Goal: Book appointment/travel/reservation

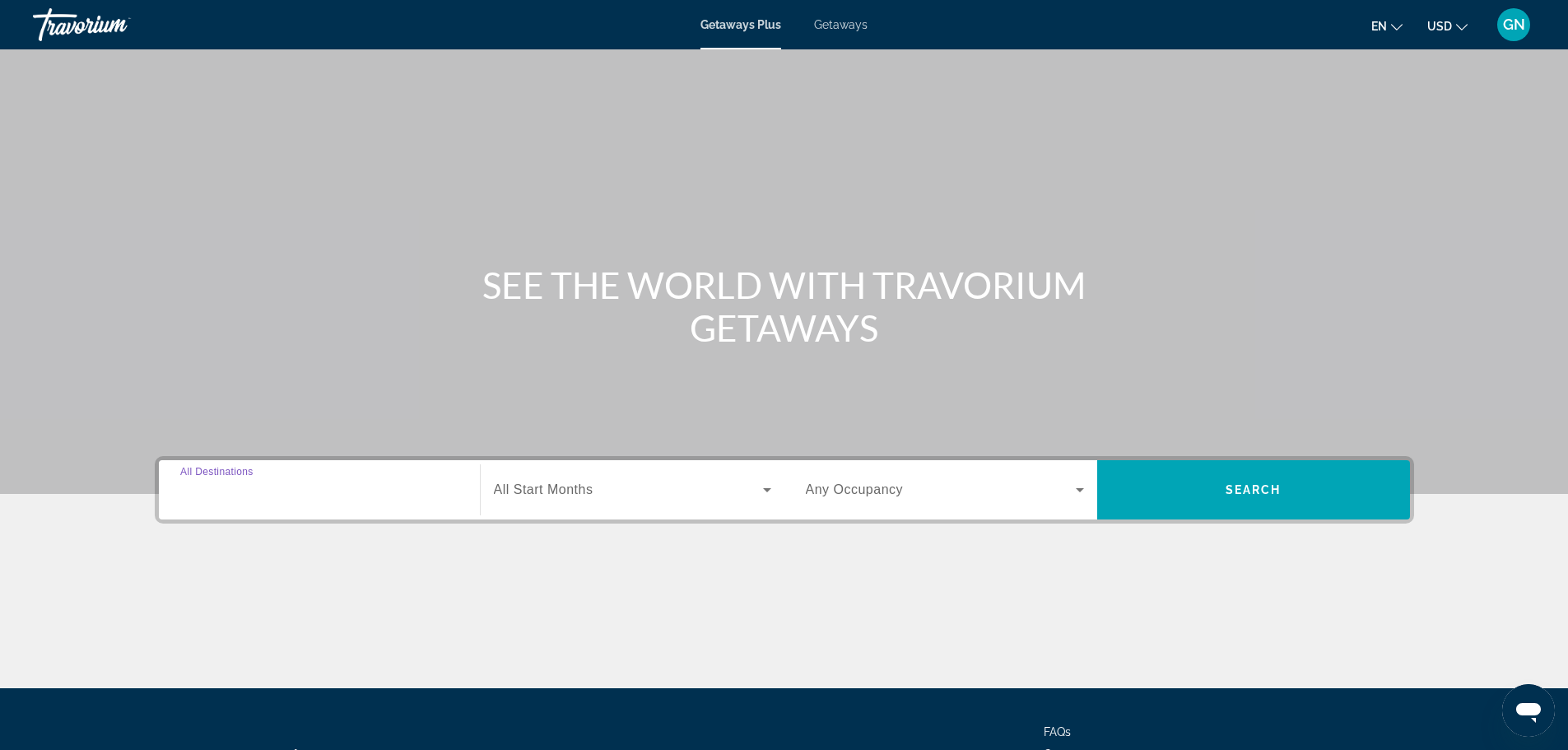
click at [339, 481] on input "Destination All Destinations" at bounding box center [318, 490] width 278 height 20
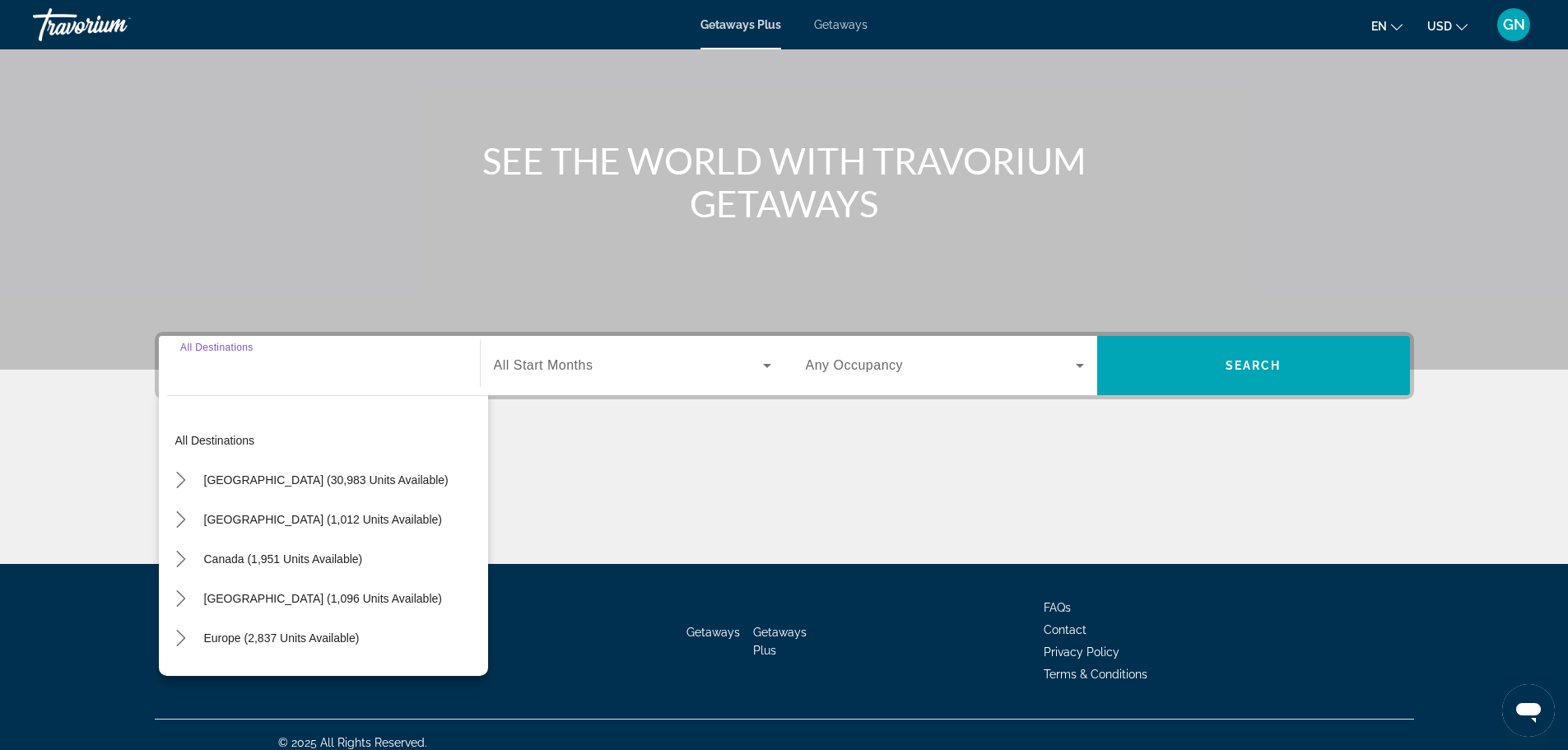
scroll to position [140, 0]
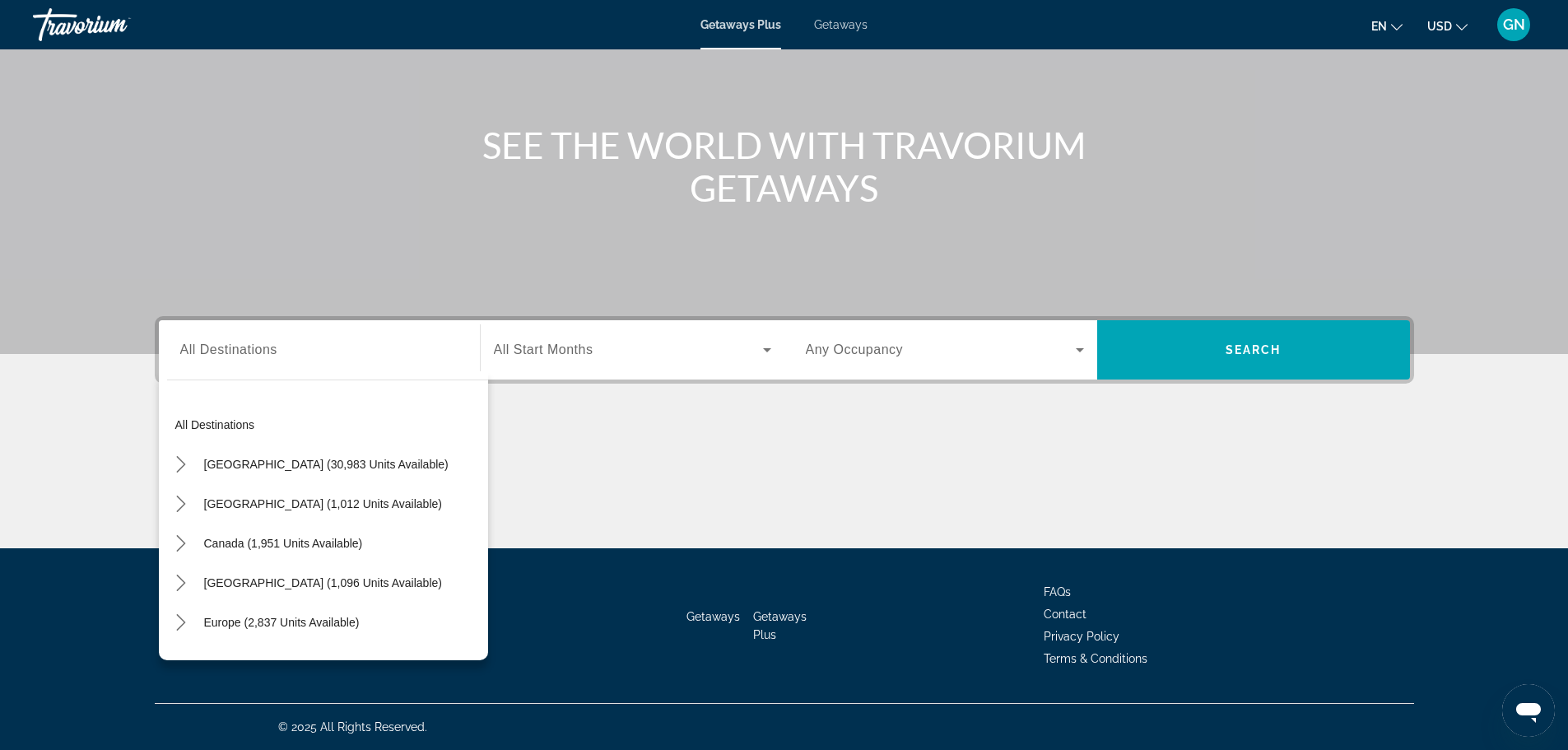
click at [263, 365] on div "Search widget" at bounding box center [318, 350] width 278 height 47
click at [243, 357] on input "Destination All Destinations" at bounding box center [318, 351] width 278 height 20
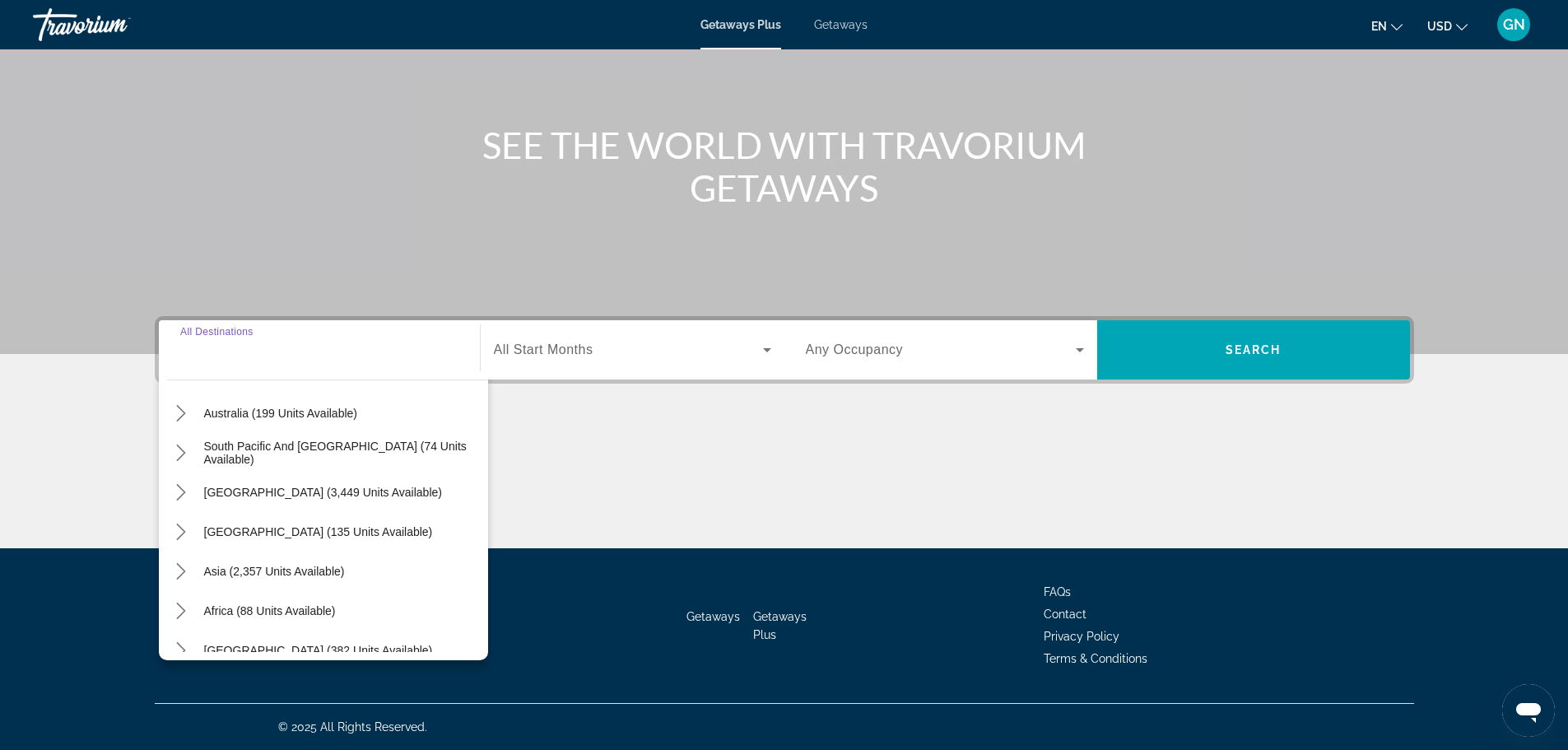
scroll to position [267, 0]
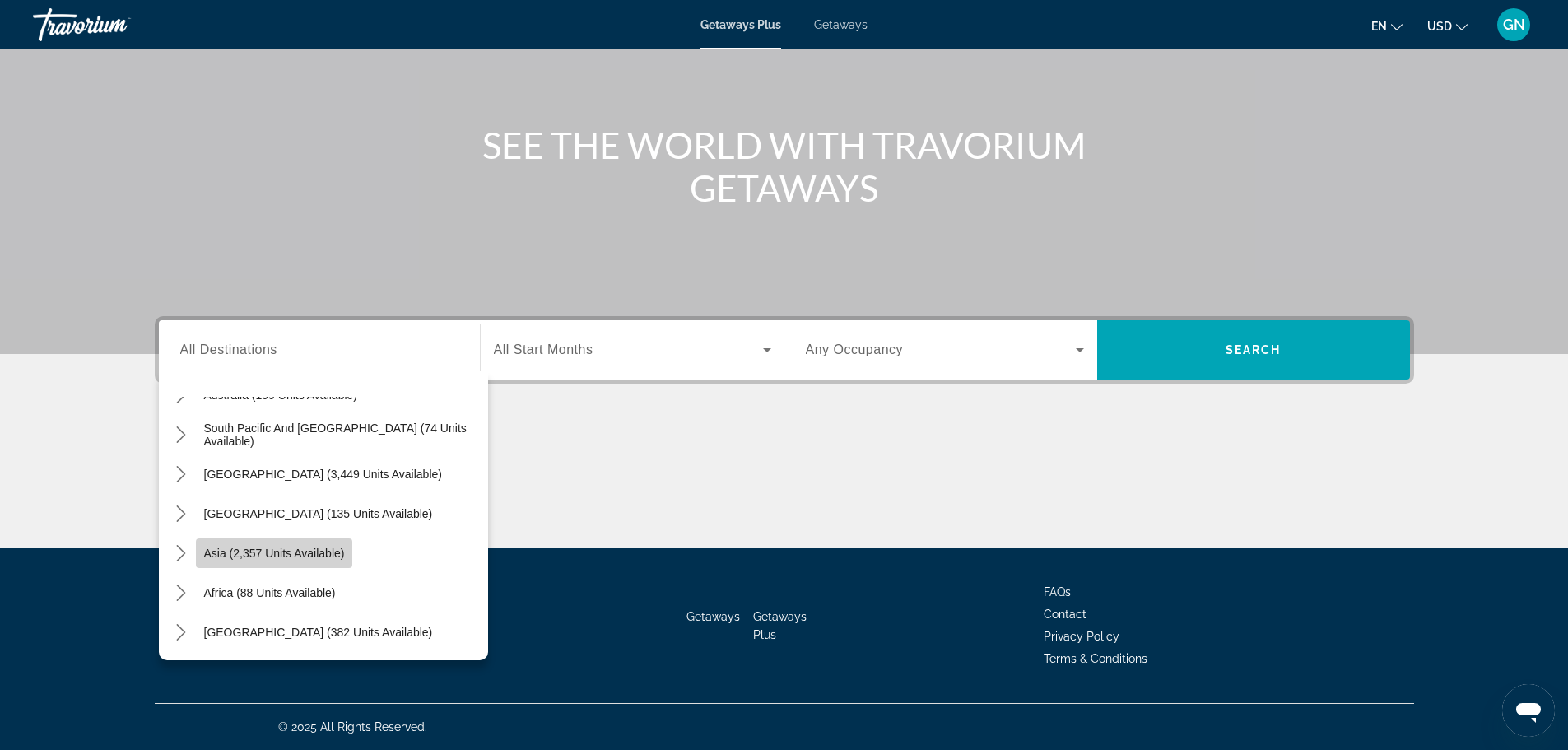
click at [322, 557] on span "Asia (2,357 units available)" at bounding box center [274, 553] width 141 height 13
type input "**********"
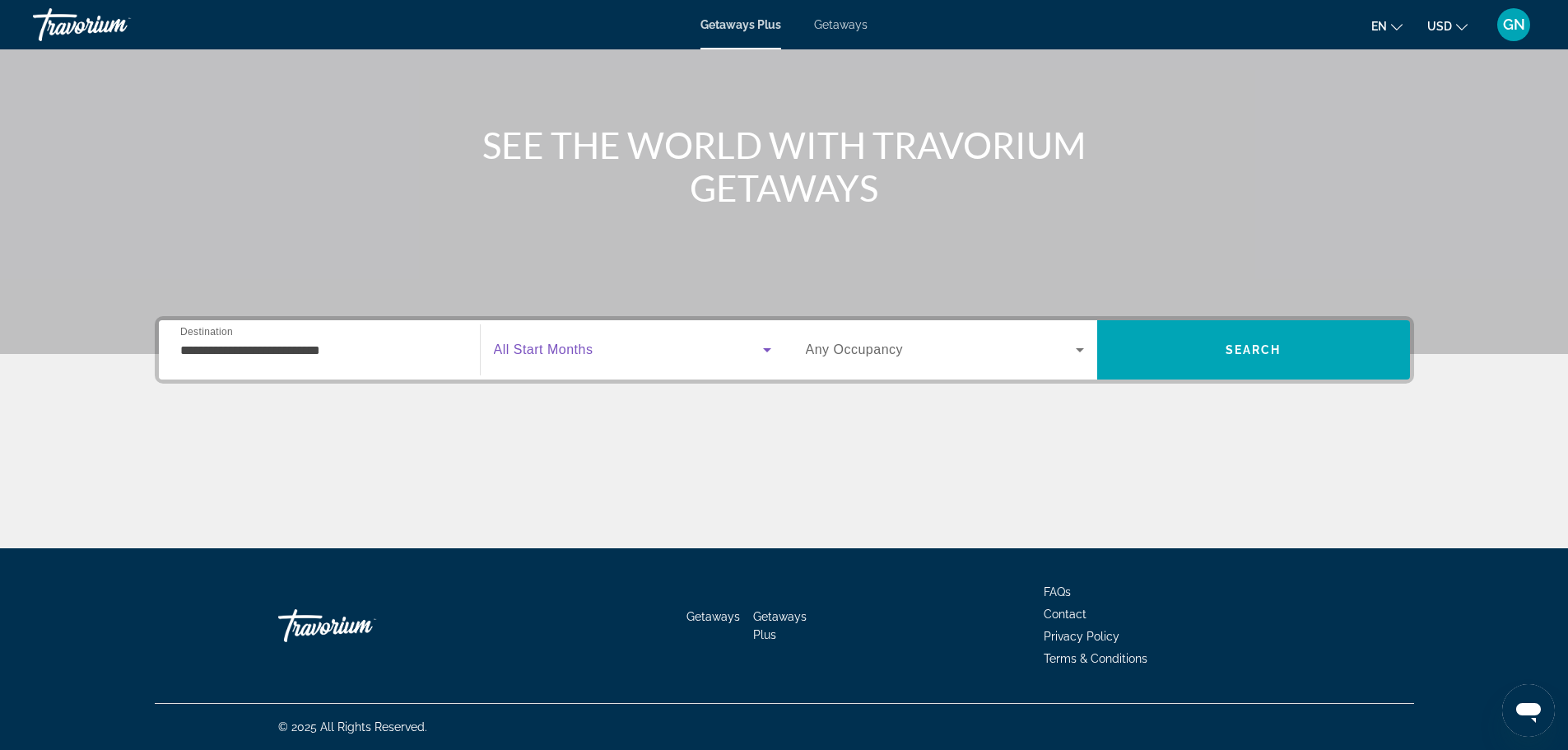
click at [615, 356] on span "Search widget" at bounding box center [628, 350] width 269 height 20
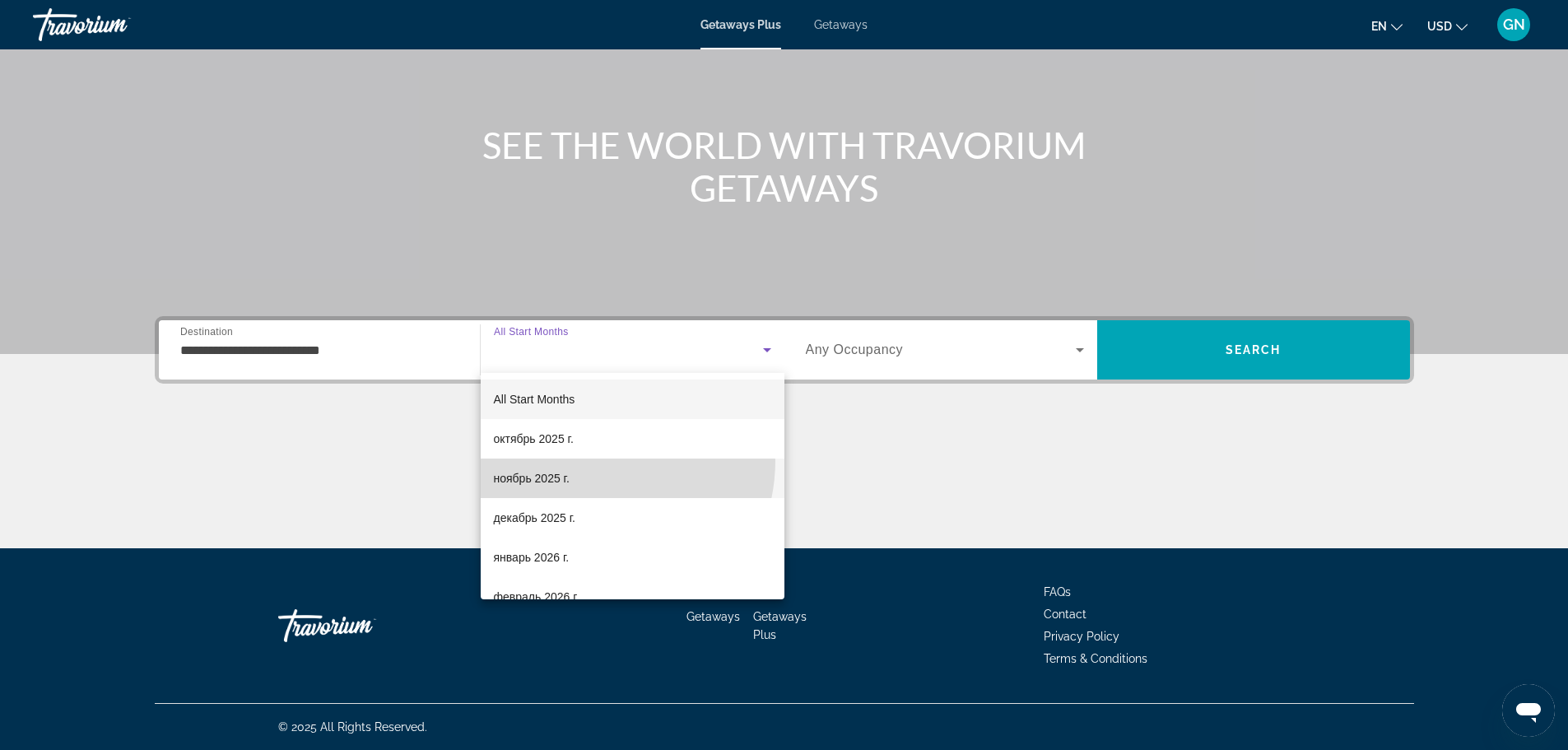
click at [586, 460] on mat-option "ноябрь 2025 г." at bounding box center [632, 478] width 304 height 40
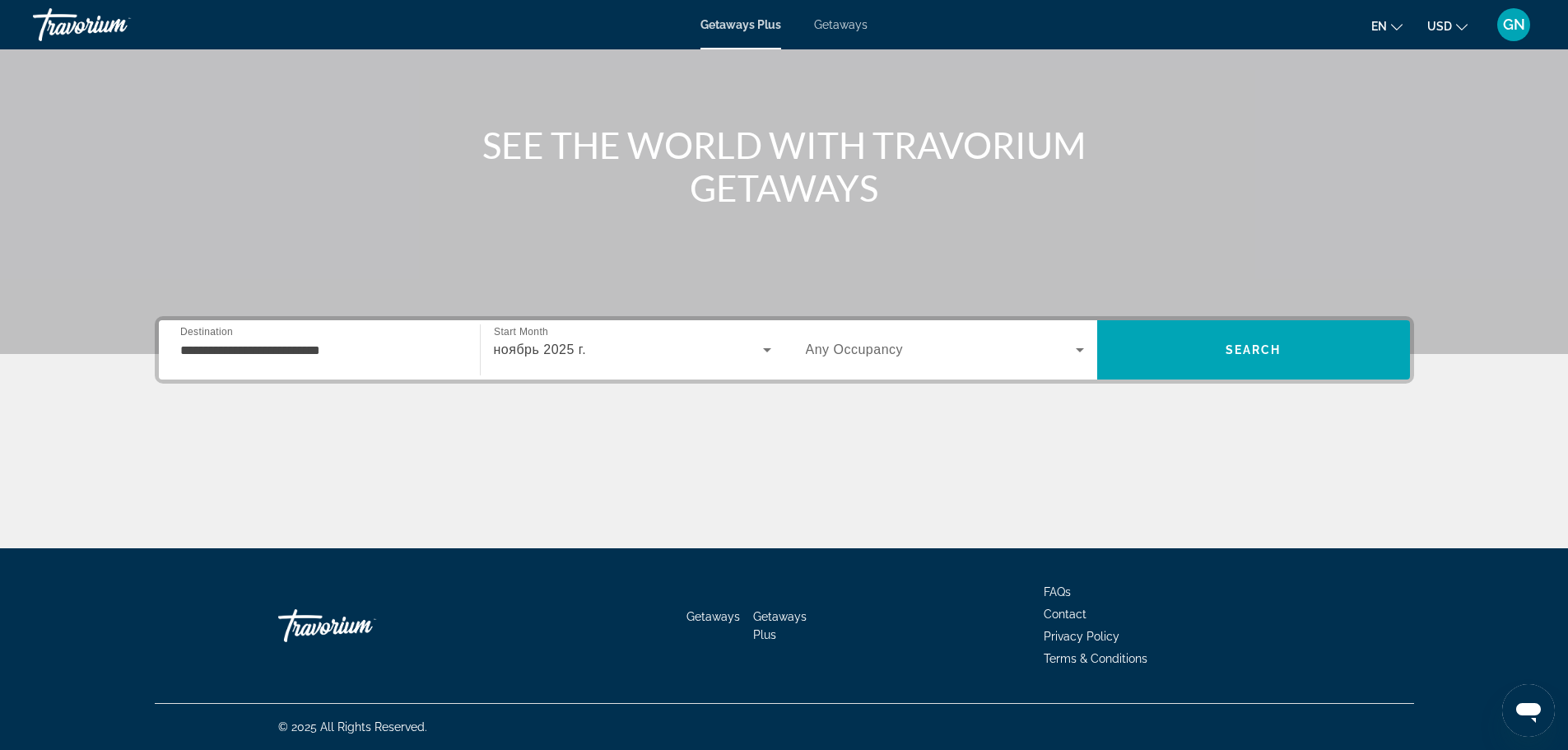
click at [989, 361] on div "Search widget" at bounding box center [944, 349] width 278 height 46
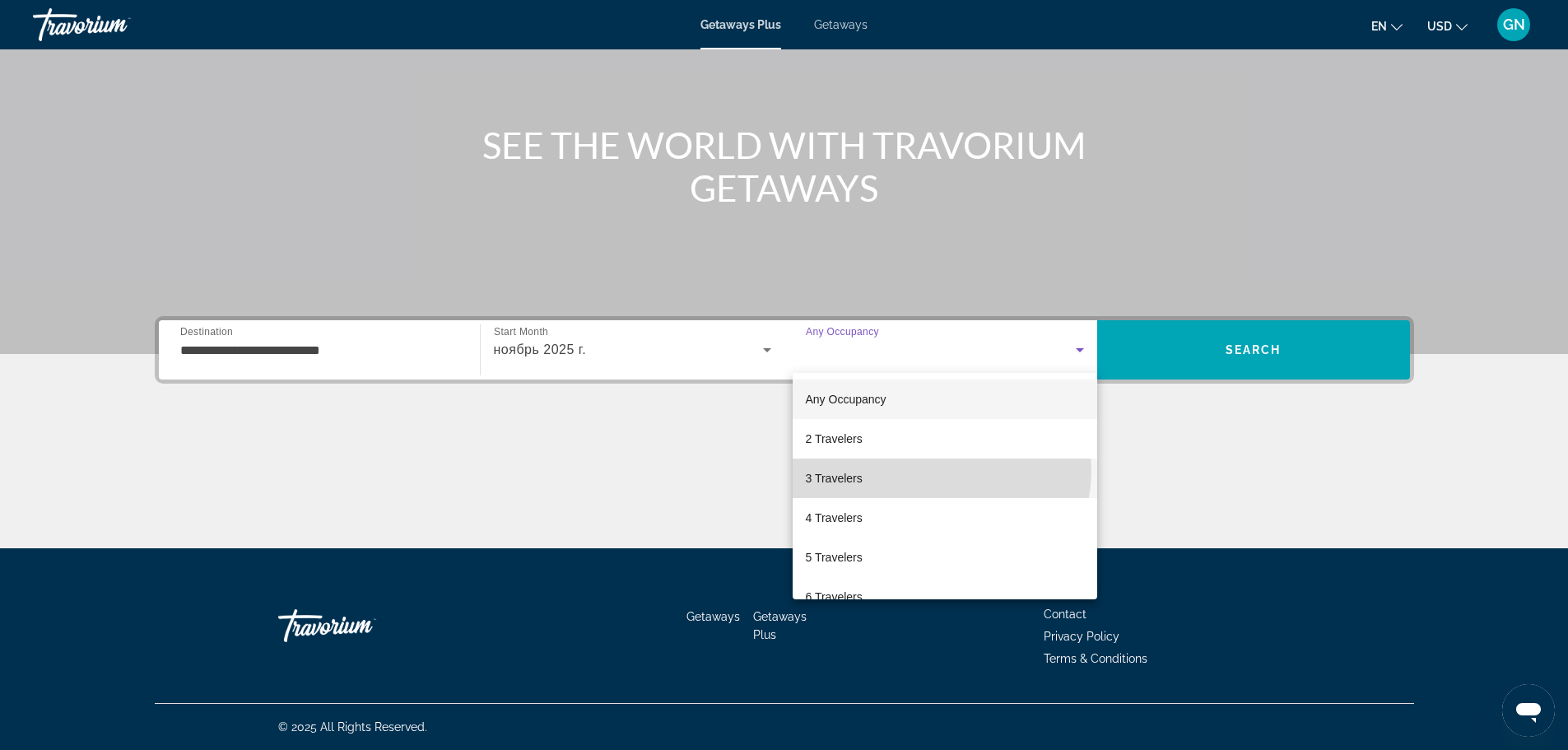
click at [940, 471] on mat-option "3 Travelers" at bounding box center [944, 478] width 305 height 40
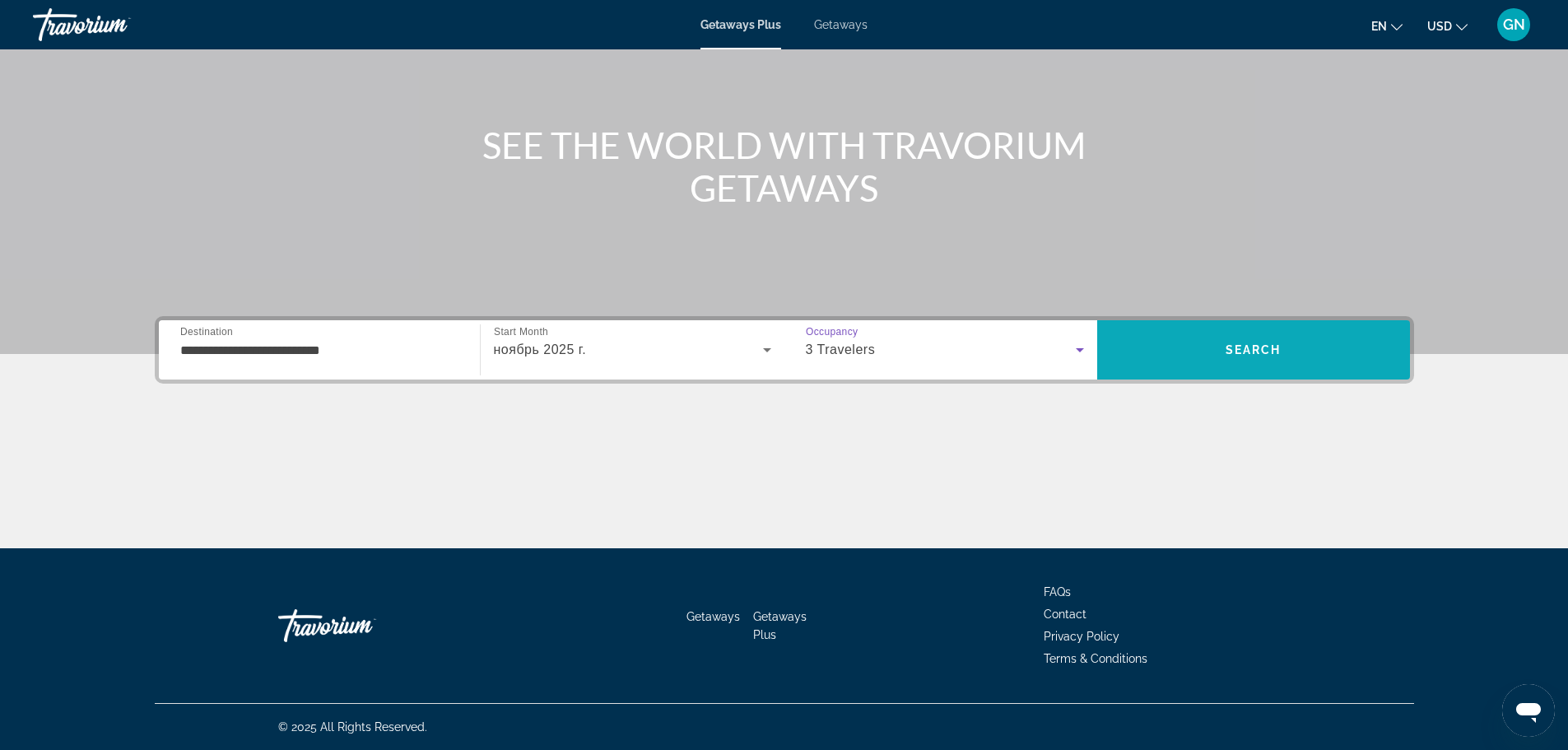
click at [1274, 350] on span "Search" at bounding box center [1253, 350] width 56 height 13
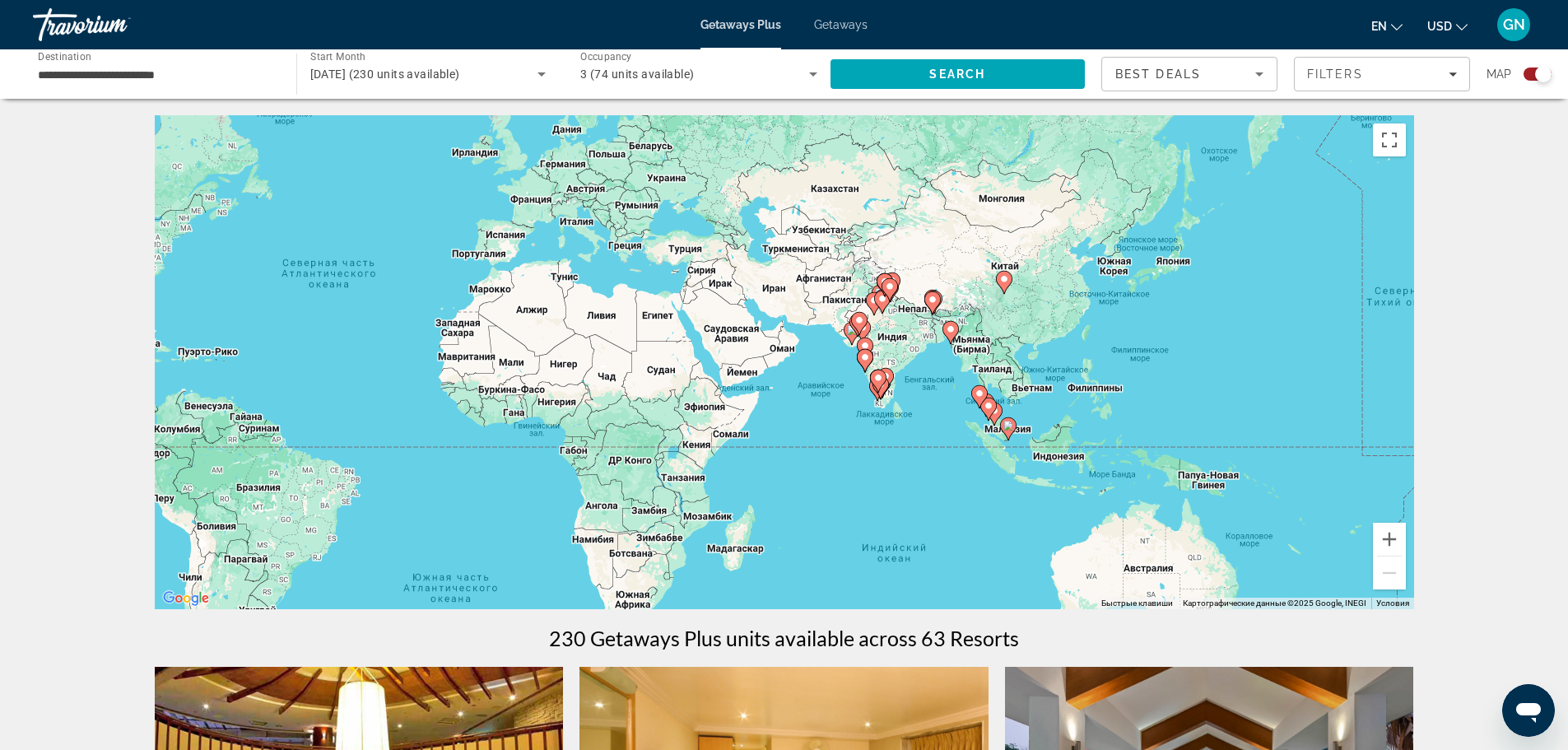
drag, startPoint x: 1299, startPoint y: 491, endPoint x: 889, endPoint y: 426, distance: 415.1
click at [889, 426] on div "Чтобы активировать перетаскивание с помощью клавиатуры, нажмите Alt + Ввод. Пос…" at bounding box center [784, 362] width 1259 height 494
click at [1063, 477] on image "Main content" at bounding box center [1057, 472] width 10 height 10
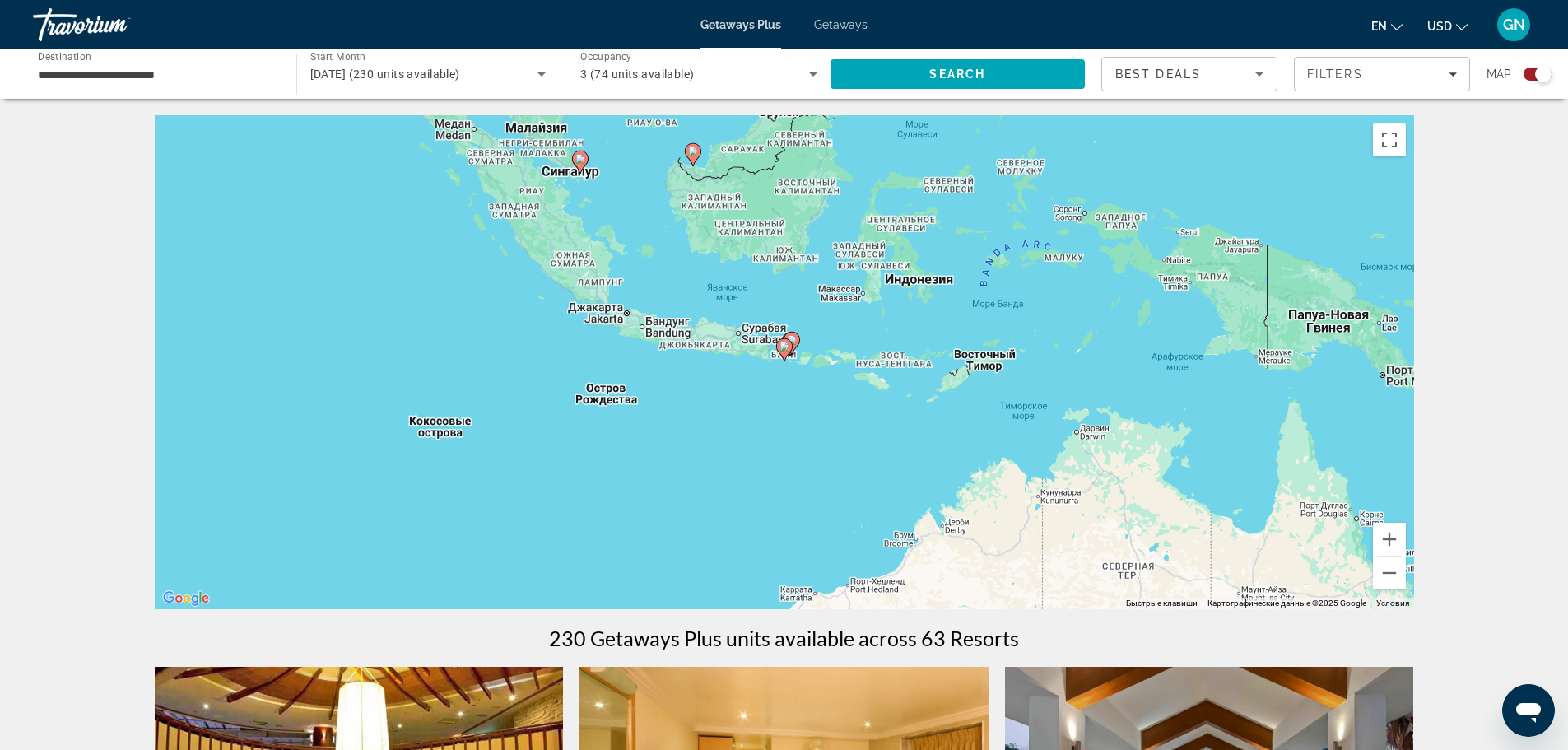
click at [784, 354] on icon "Main content" at bounding box center [783, 350] width 14 height 22
type input "**********"
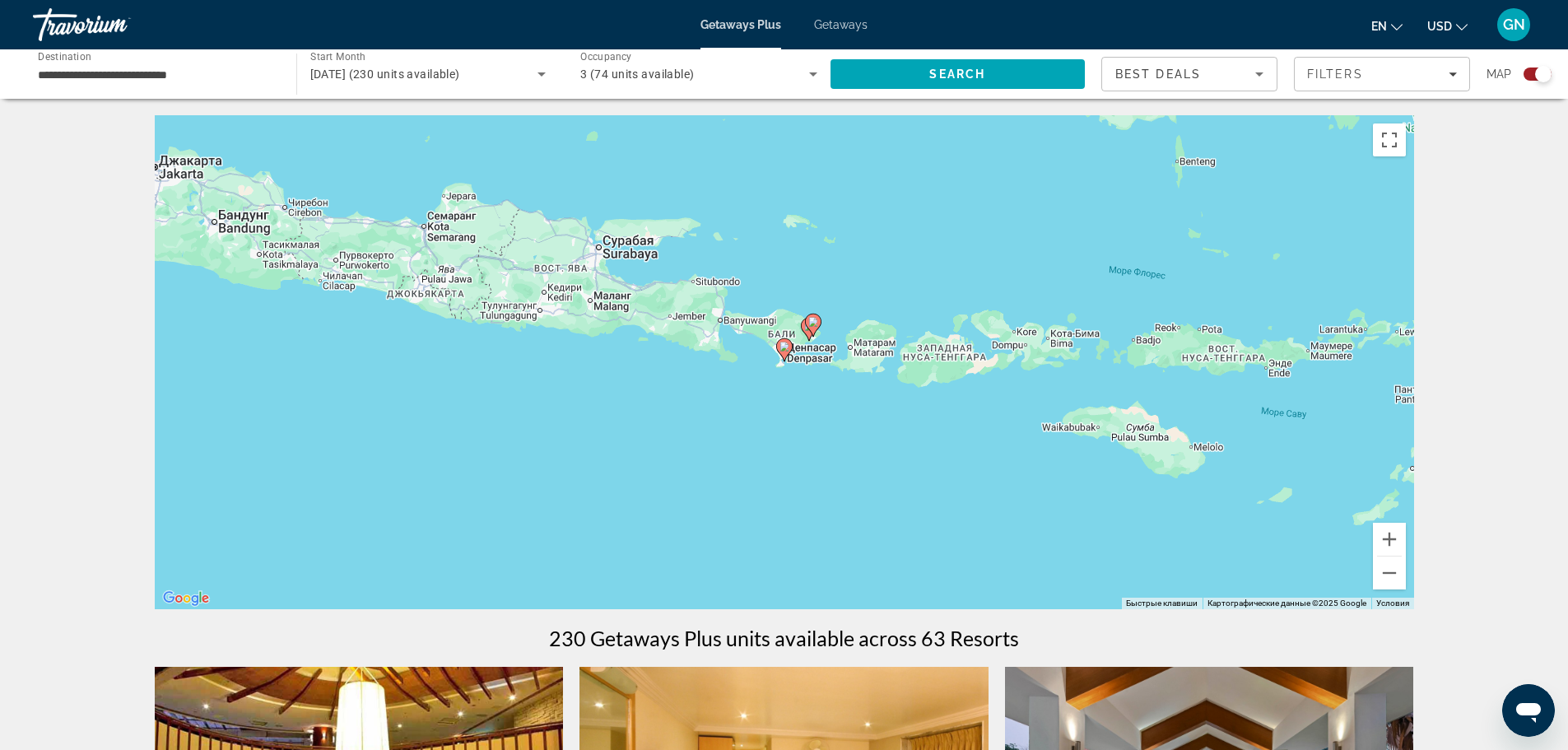
click at [787, 347] on image "Main content" at bounding box center [784, 346] width 10 height 10
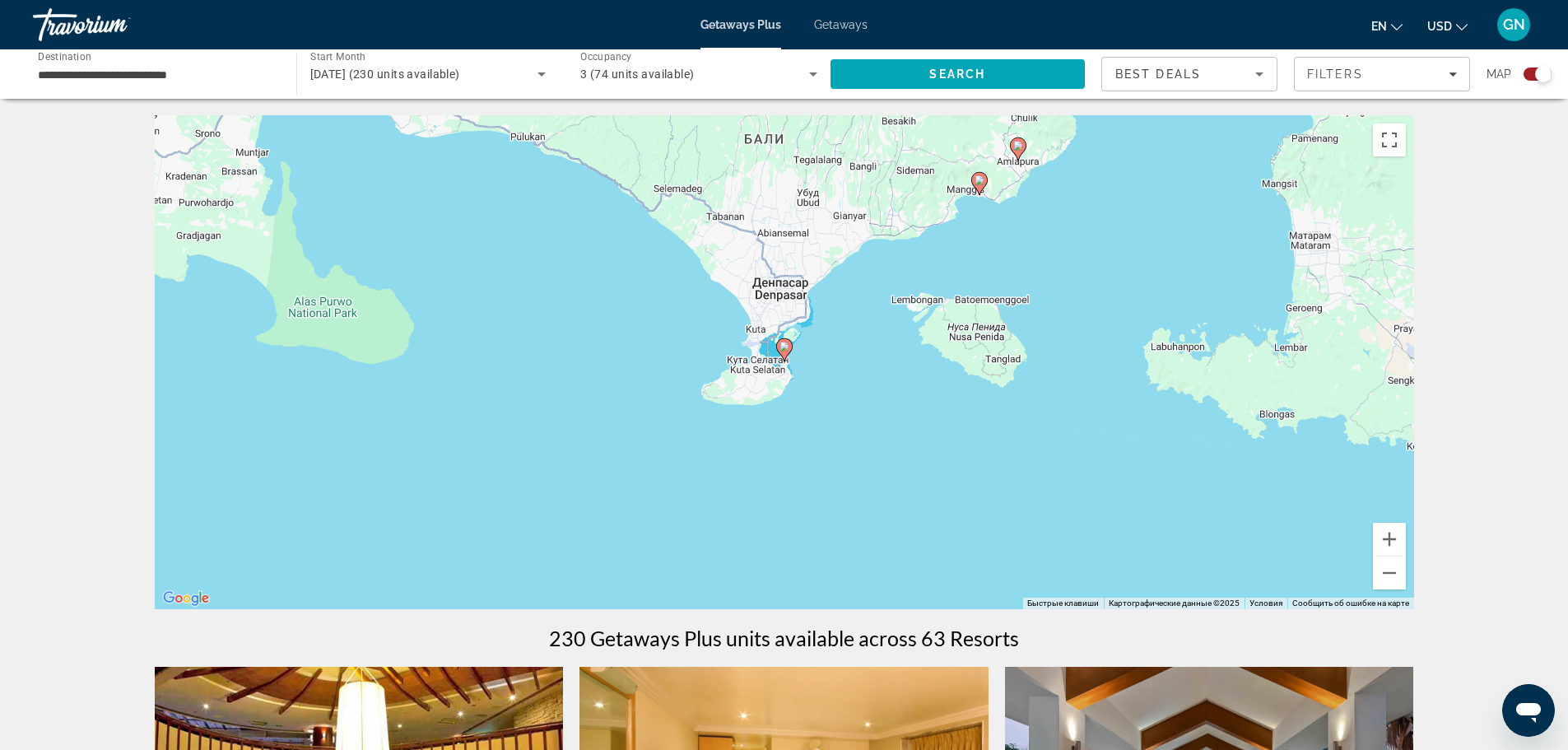
click at [783, 349] on image "Main content" at bounding box center [784, 346] width 10 height 10
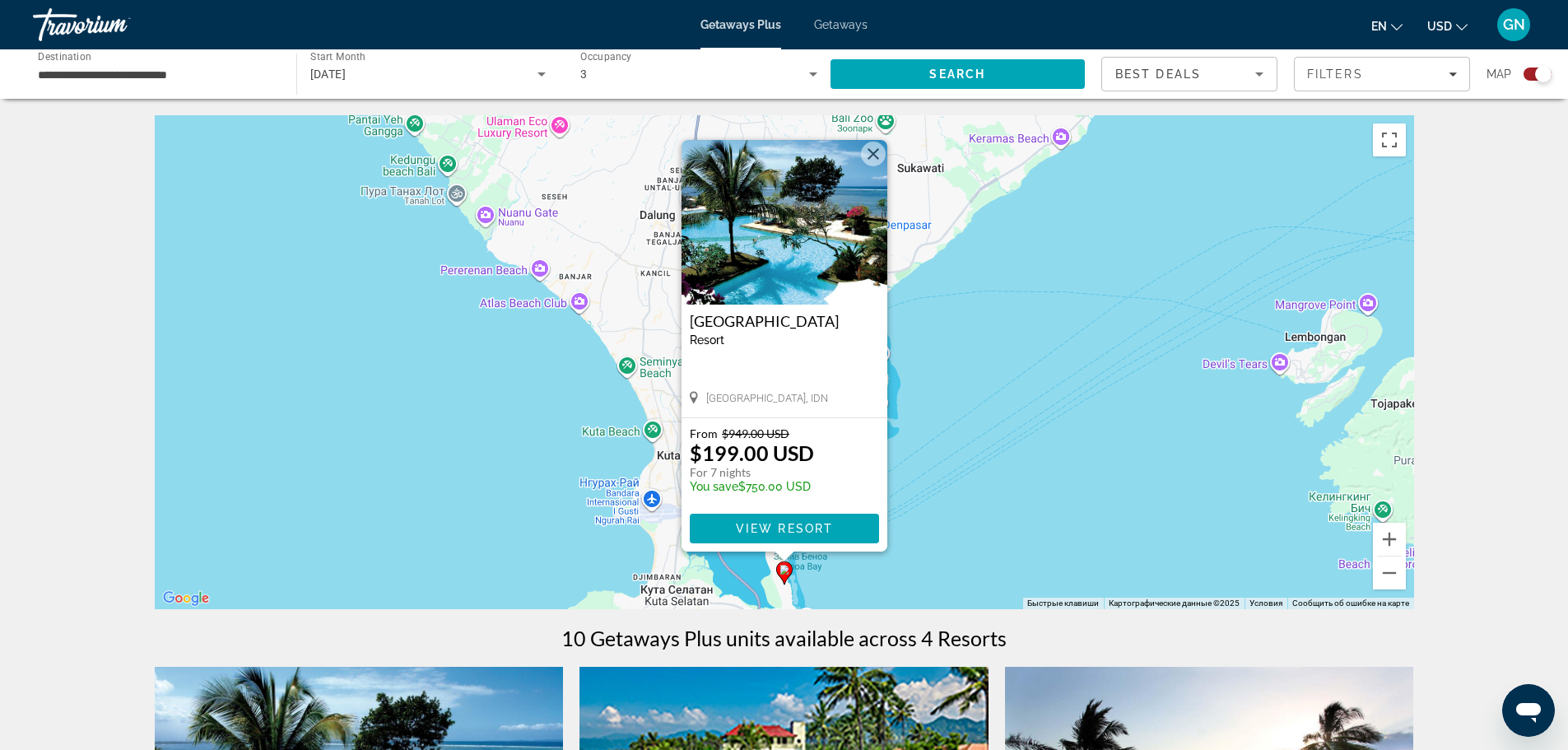
click at [878, 159] on button "Закрыть" at bounding box center [872, 153] width 24 height 24
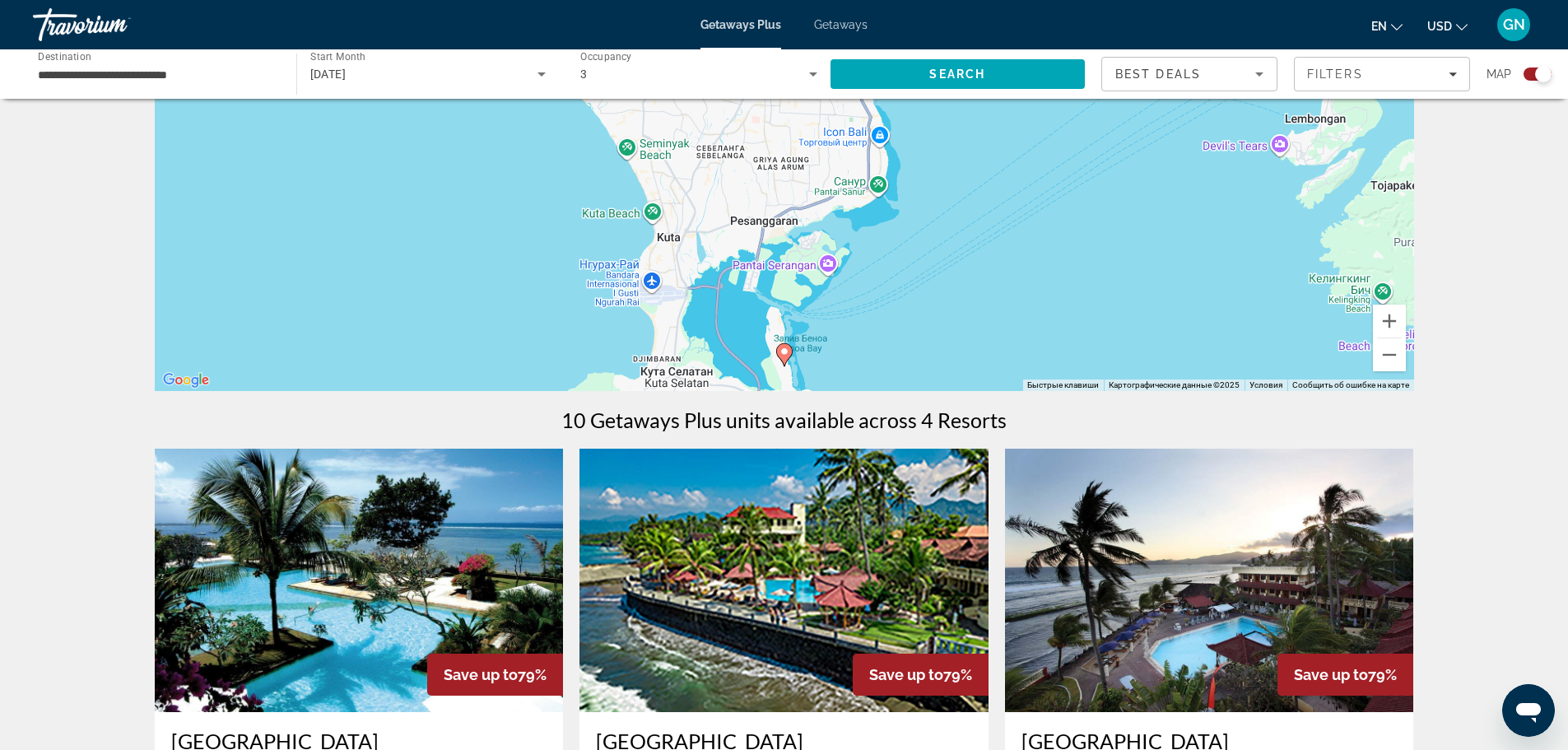
scroll to position [247, 0]
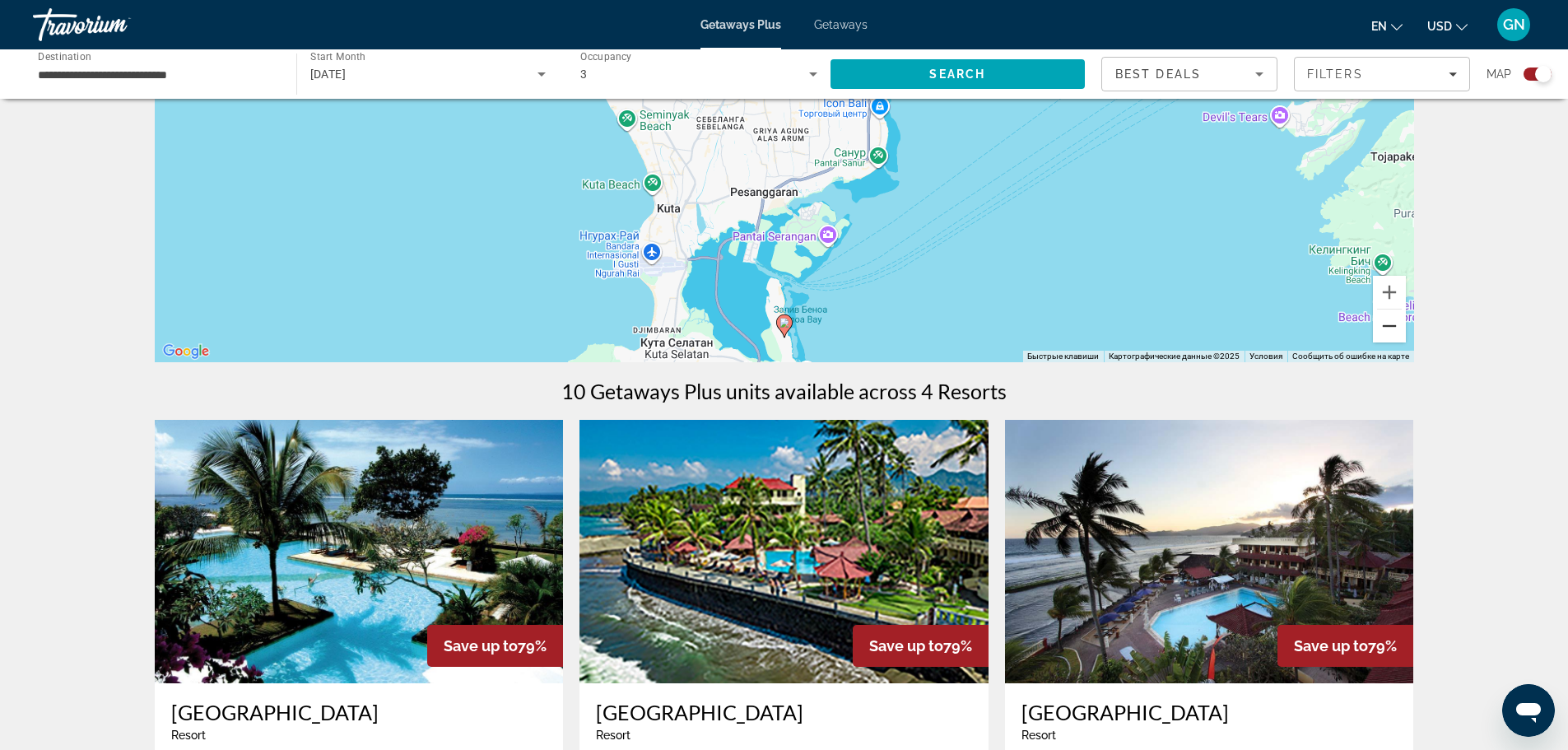
click at [1391, 327] on button "Уменьшить" at bounding box center [1389, 326] width 33 height 33
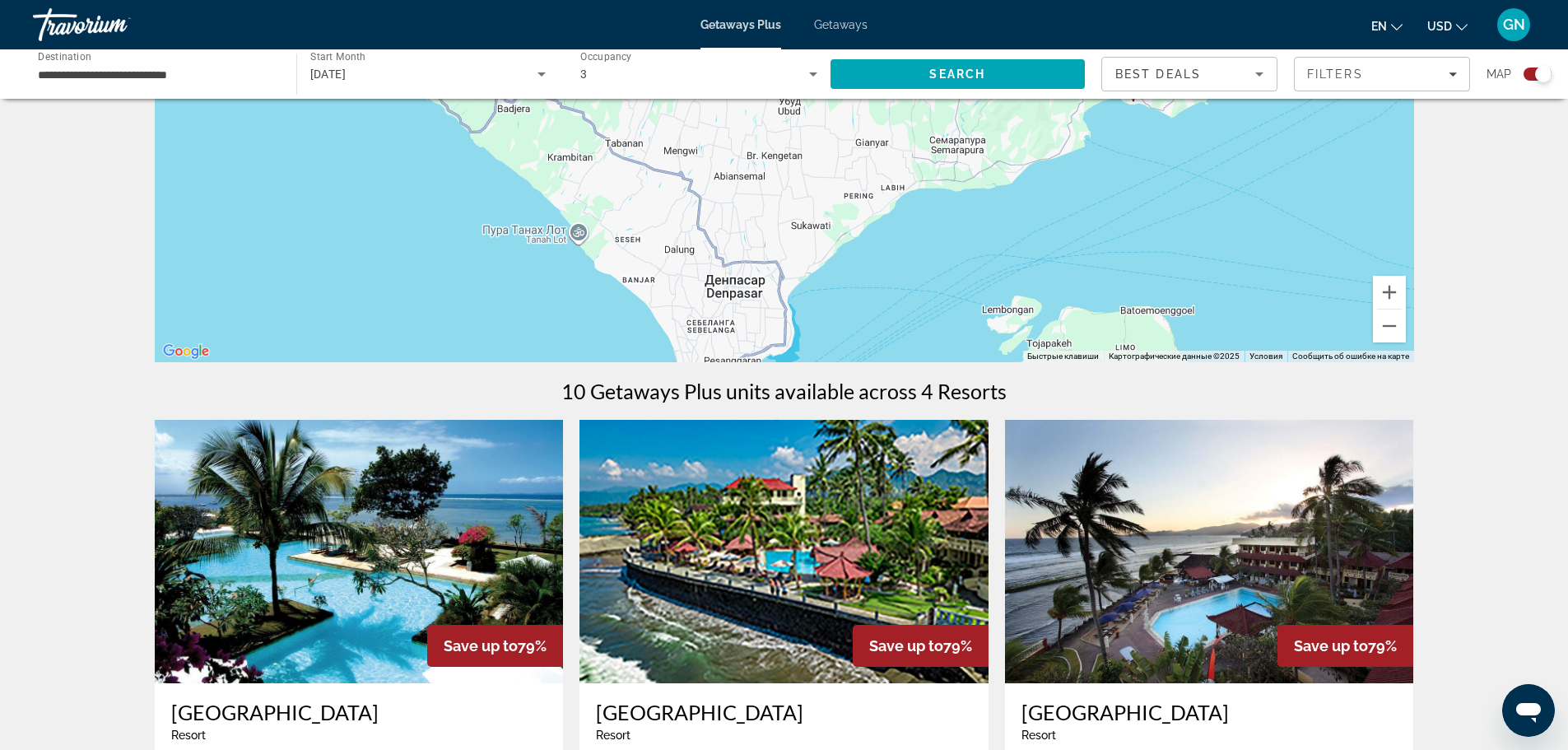
drag, startPoint x: 944, startPoint y: 190, endPoint x: 899, endPoint y: 421, distance: 235.3
click at [899, 421] on div "← Переместить влево → Переместить вправо ↑ Переместить вверх ↓ Переместить вниз…" at bounding box center [784, 729] width 1325 height 1722
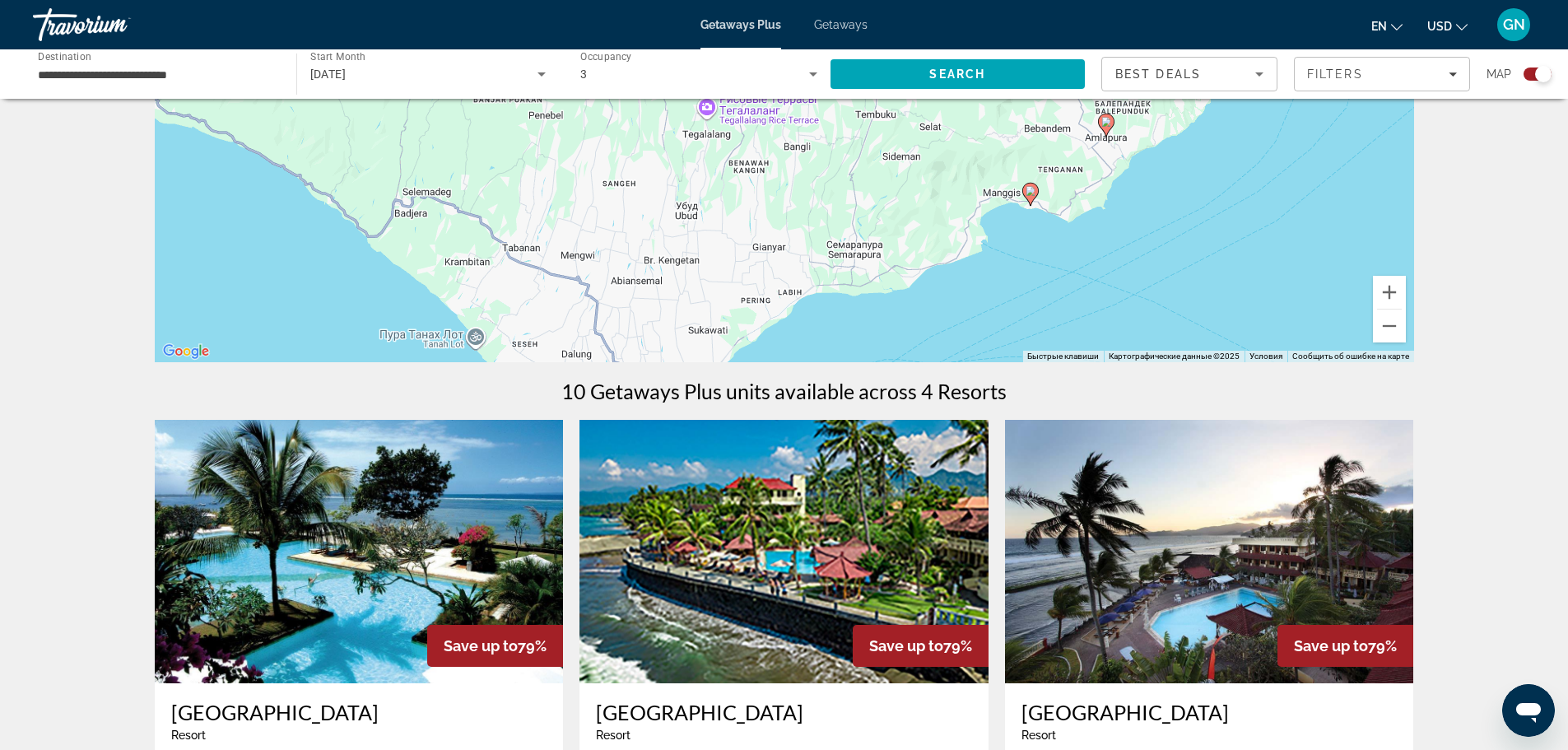
drag, startPoint x: 933, startPoint y: 301, endPoint x: 829, endPoint y: 391, distance: 137.5
click at [829, 391] on div "← Переместить влево → Переместить вправо ↑ Переместить вверх ↓ Переместить вниз…" at bounding box center [784, 729] width 1325 height 1722
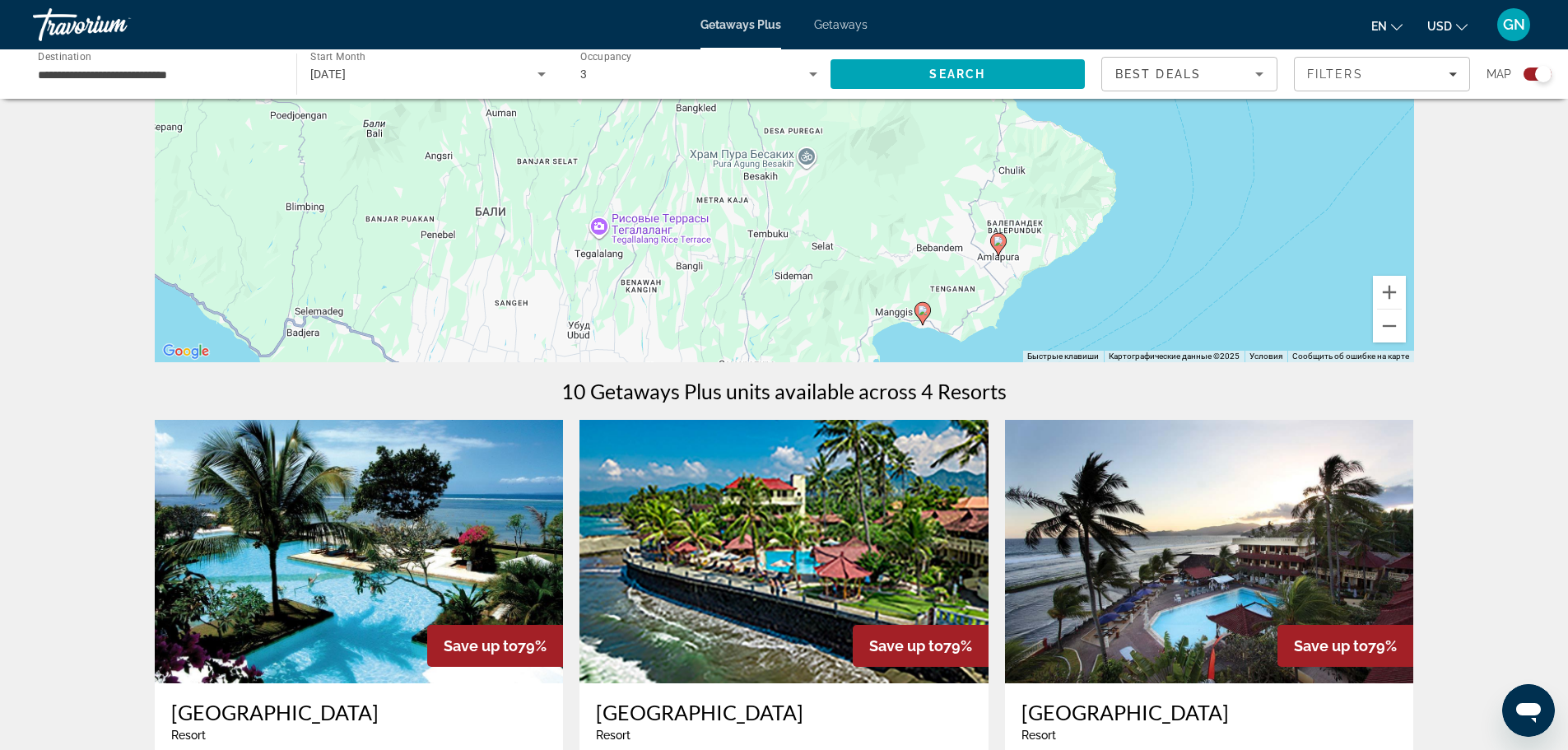
drag, startPoint x: 994, startPoint y: 310, endPoint x: 904, endPoint y: 392, distance: 121.8
click at [904, 392] on div "← Переместить влево → Переместить вправо ↑ Переместить вверх ↓ Переместить вниз…" at bounding box center [784, 729] width 1325 height 1722
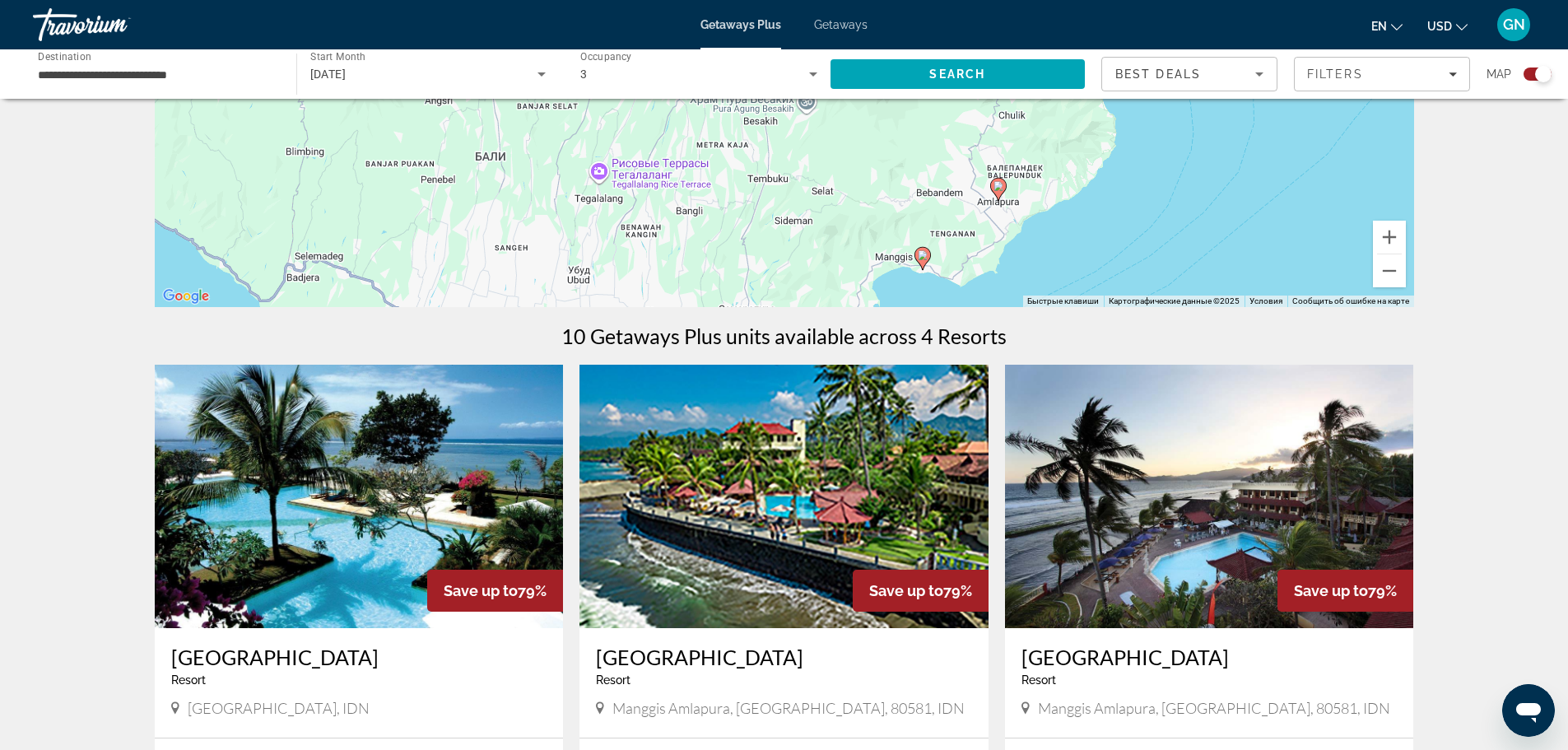
scroll to position [329, 0]
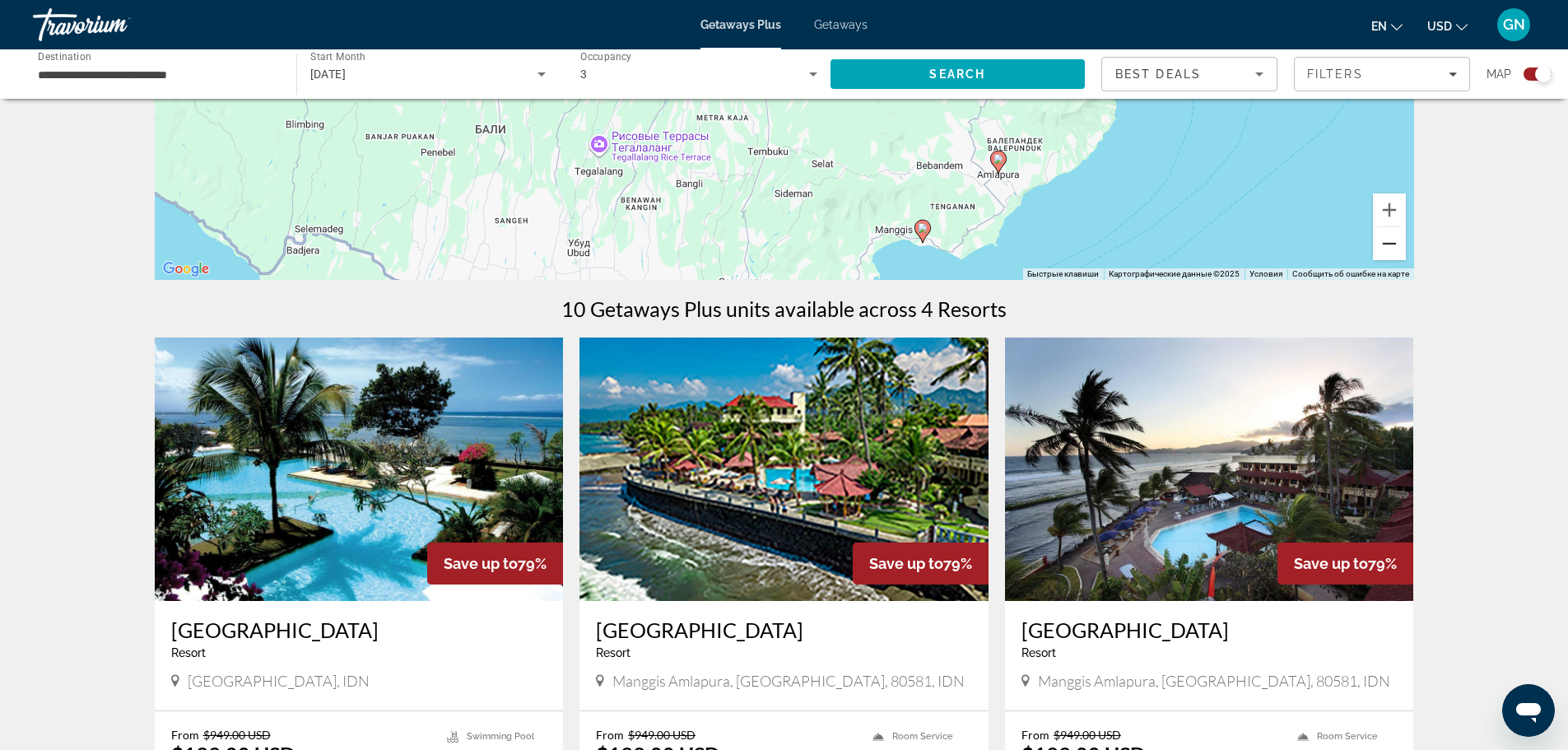
click at [1389, 253] on button "Уменьшить" at bounding box center [1389, 244] width 33 height 33
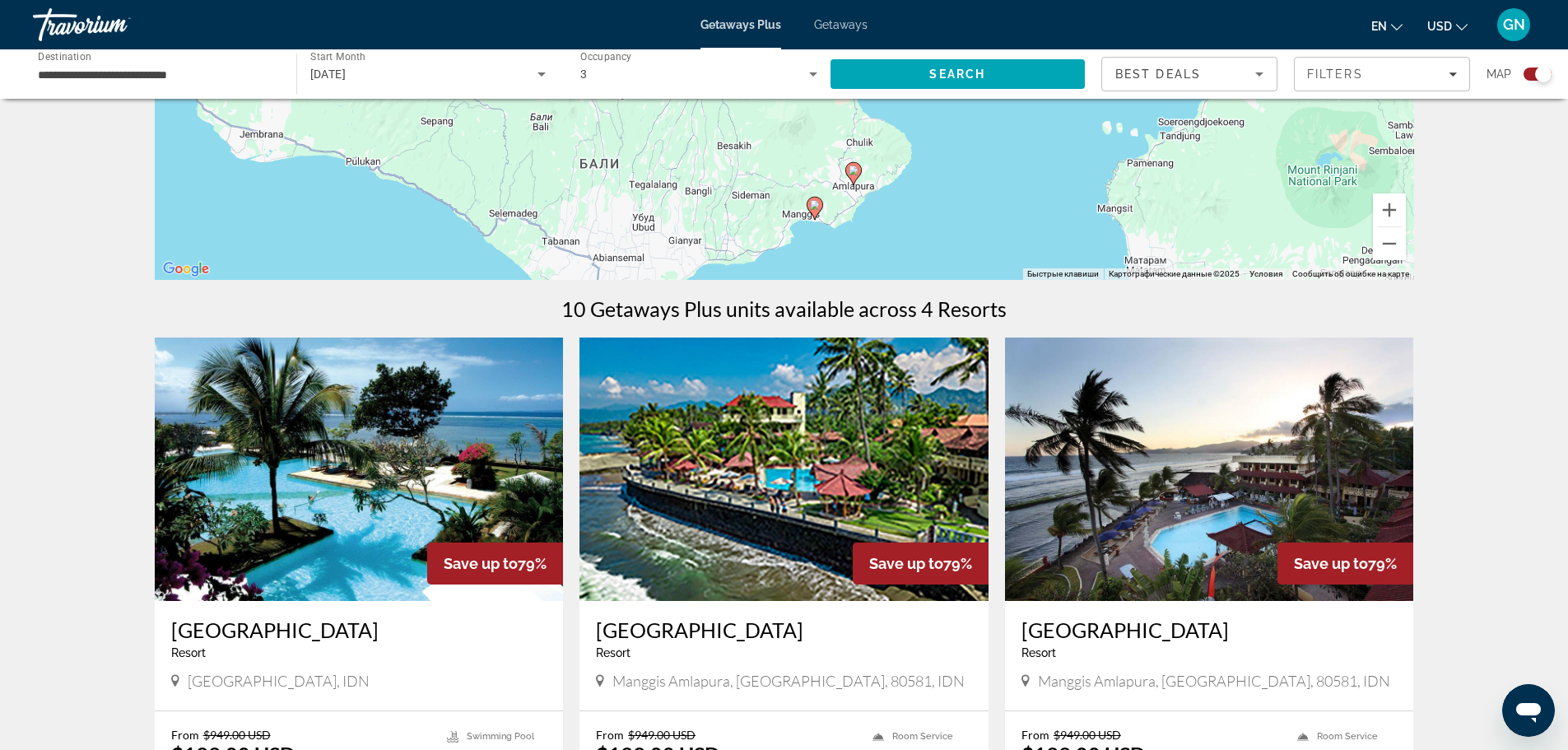
drag, startPoint x: 1008, startPoint y: 153, endPoint x: 968, endPoint y: 239, distance: 94.8
click at [968, 239] on div "Чтобы активировать перетаскивание с помощью клавиатуры, нажмите Alt + Ввод. Пос…" at bounding box center [784, 32] width 1259 height 494
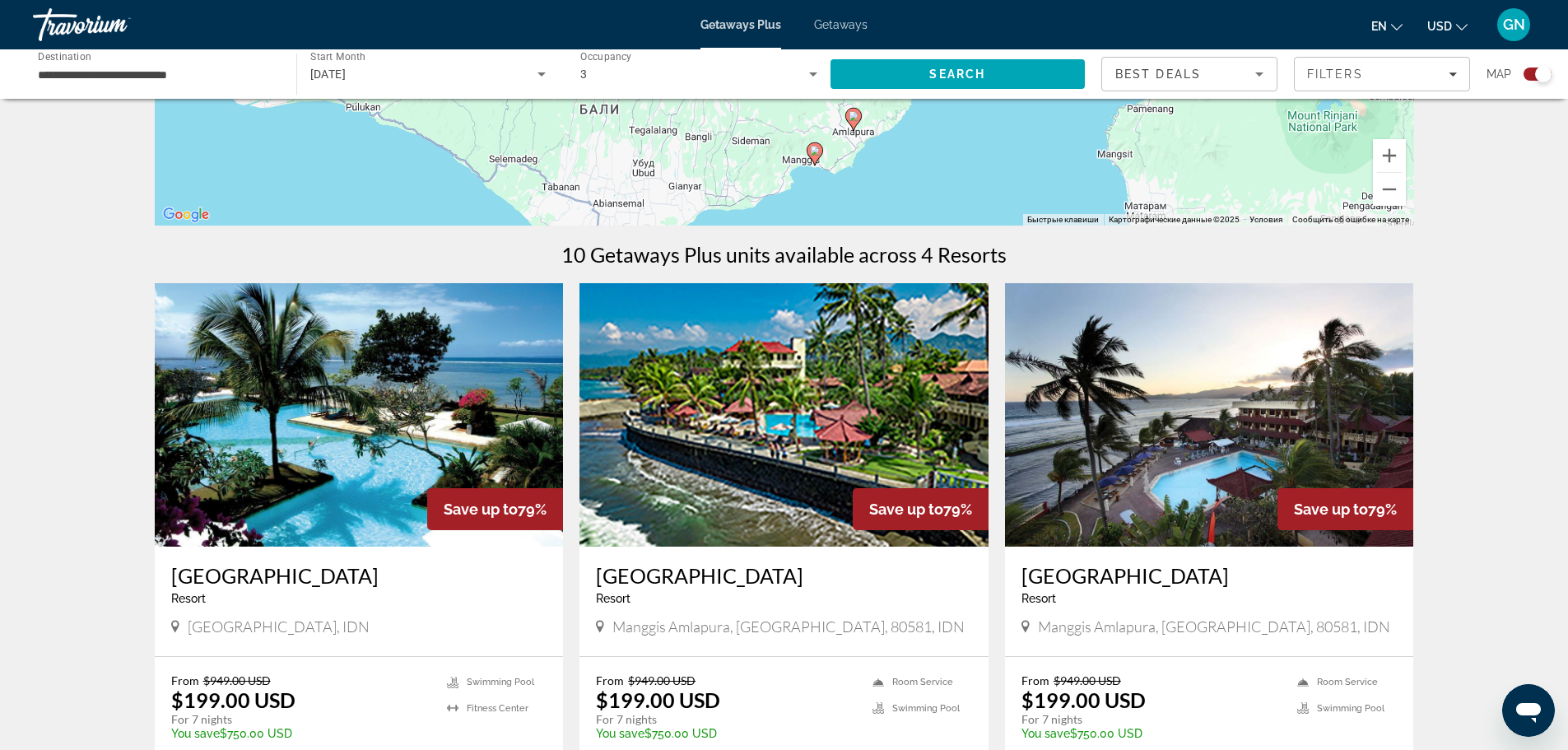
scroll to position [412, 0]
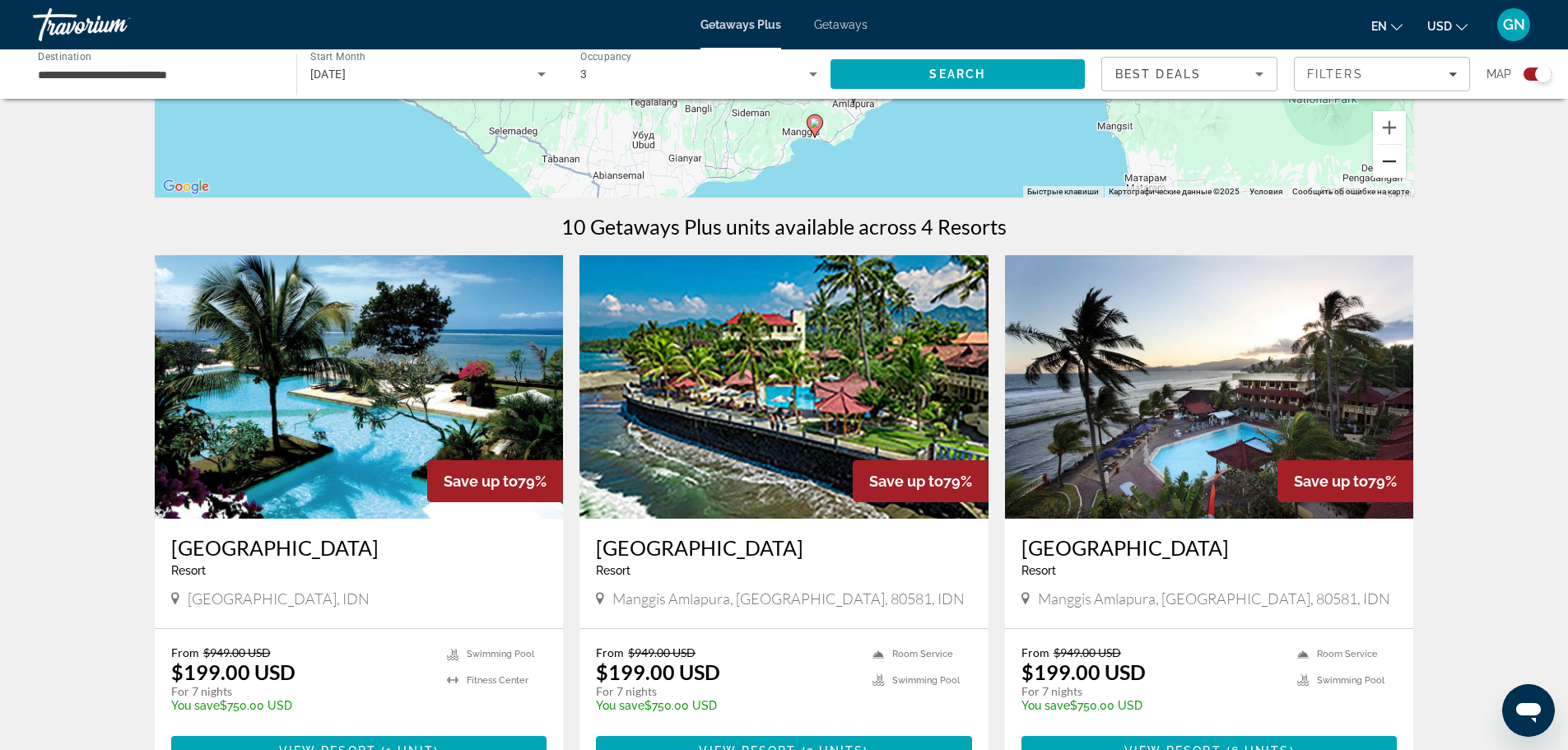
click at [1403, 168] on button "Уменьшить" at bounding box center [1389, 161] width 33 height 33
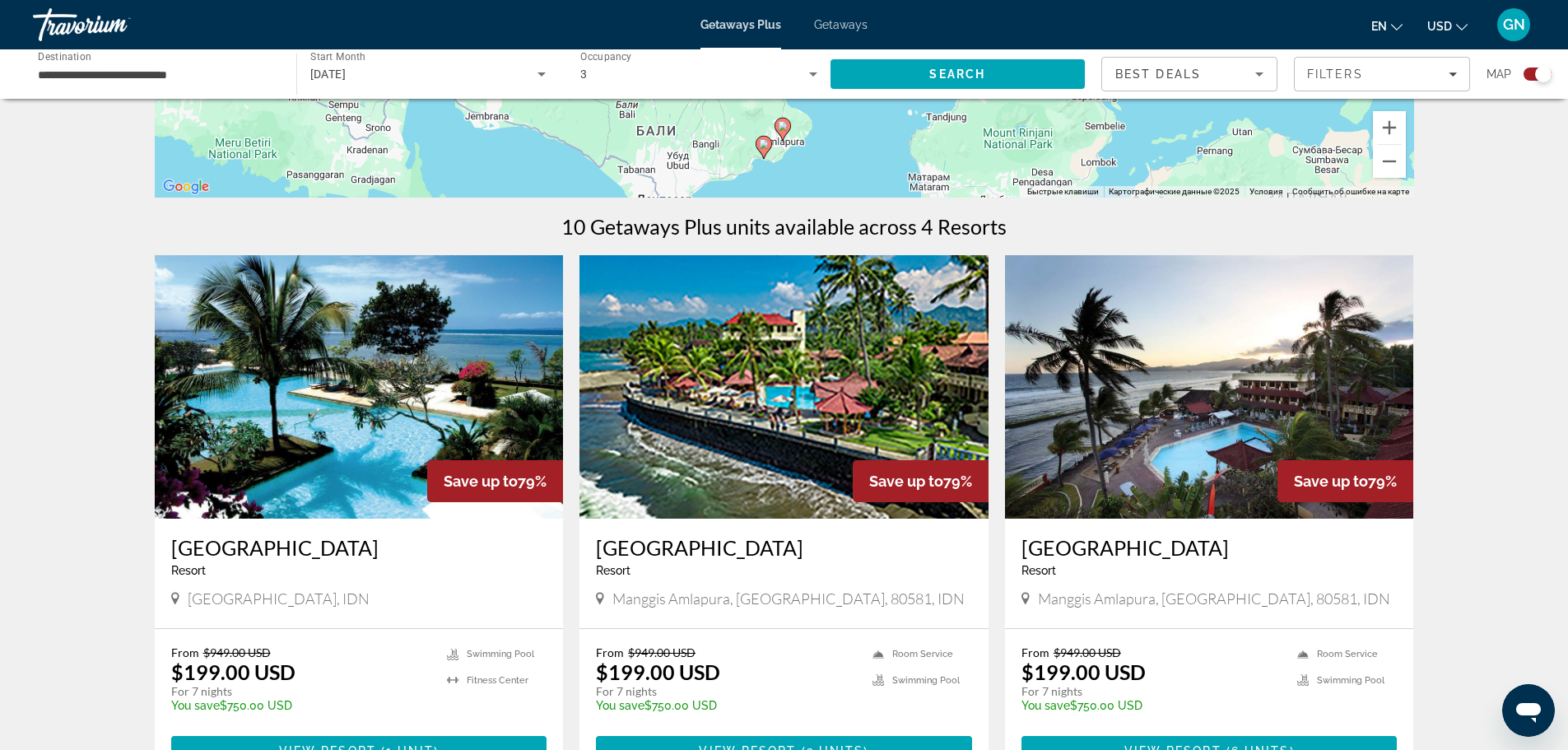
drag, startPoint x: 833, startPoint y: 117, endPoint x: 797, endPoint y: 234, distance: 122.4
click at [797, 234] on div "← Переместить влево → Переместить вправо ↑ Переместить вверх ↓ Переместить вниз…" at bounding box center [784, 565] width 1325 height 1722
click at [763, 141] on image "Main content" at bounding box center [763, 144] width 10 height 10
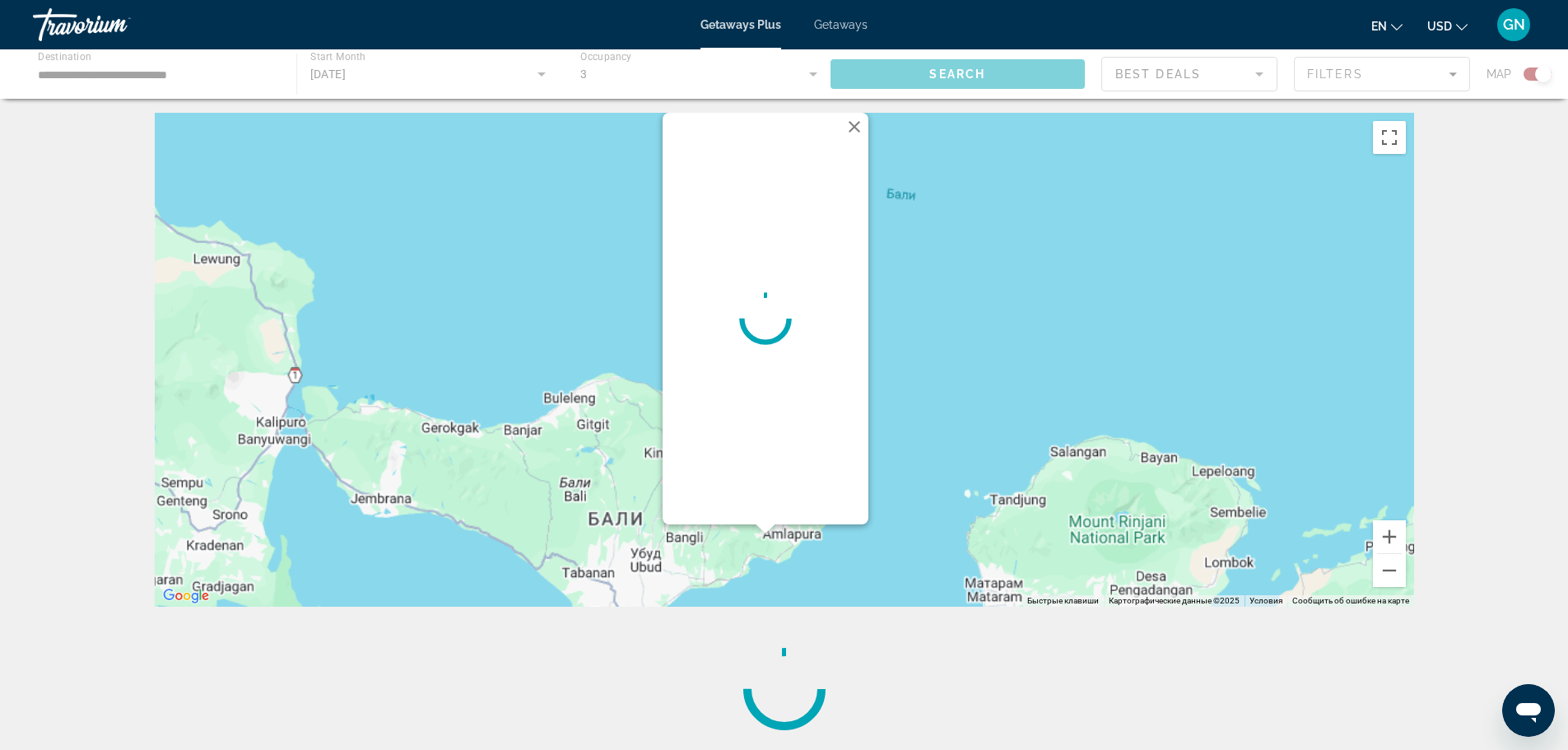
scroll to position [0, 0]
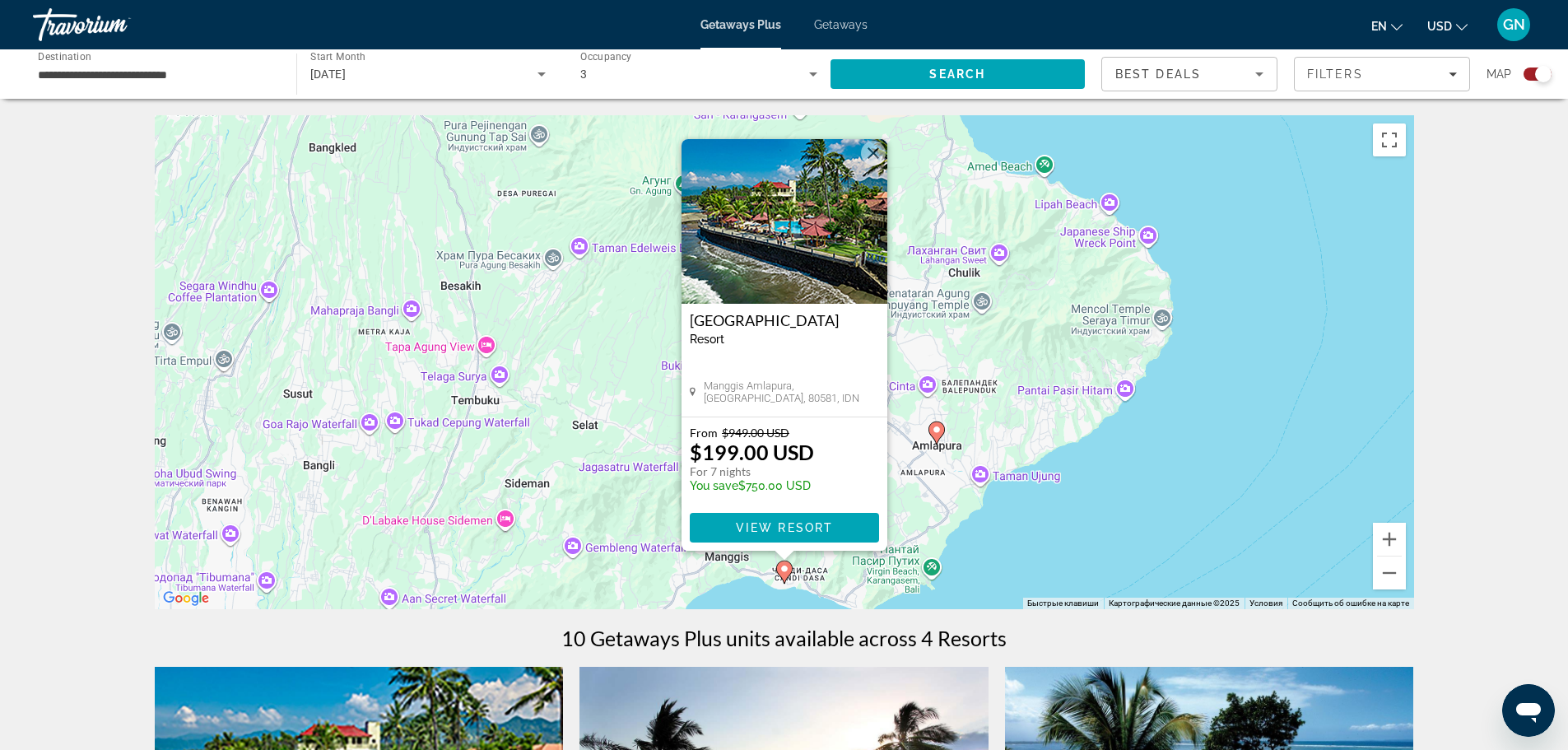
click at [868, 145] on button "Закрыть" at bounding box center [872, 153] width 24 height 24
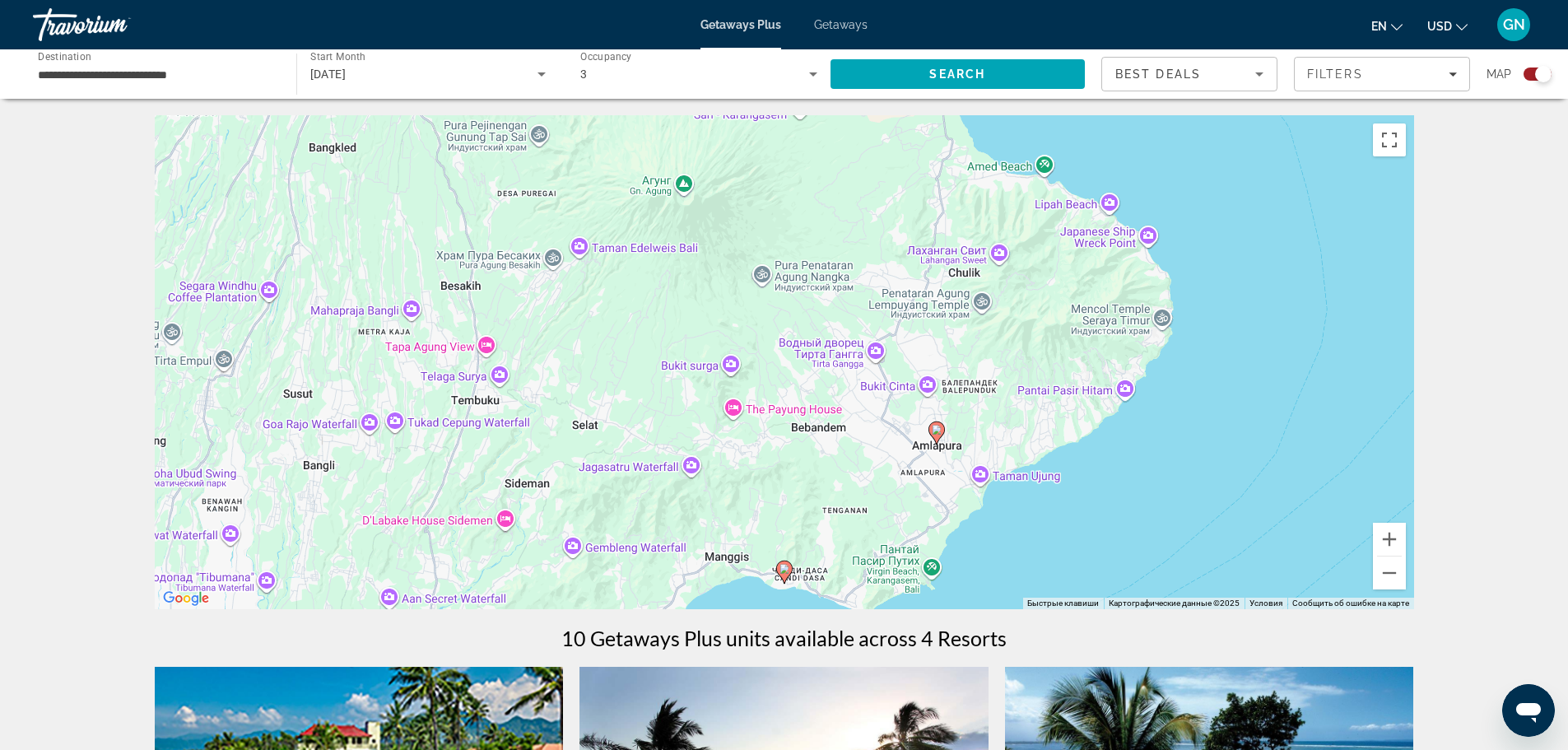
click at [789, 570] on icon "Main content" at bounding box center [783, 572] width 14 height 22
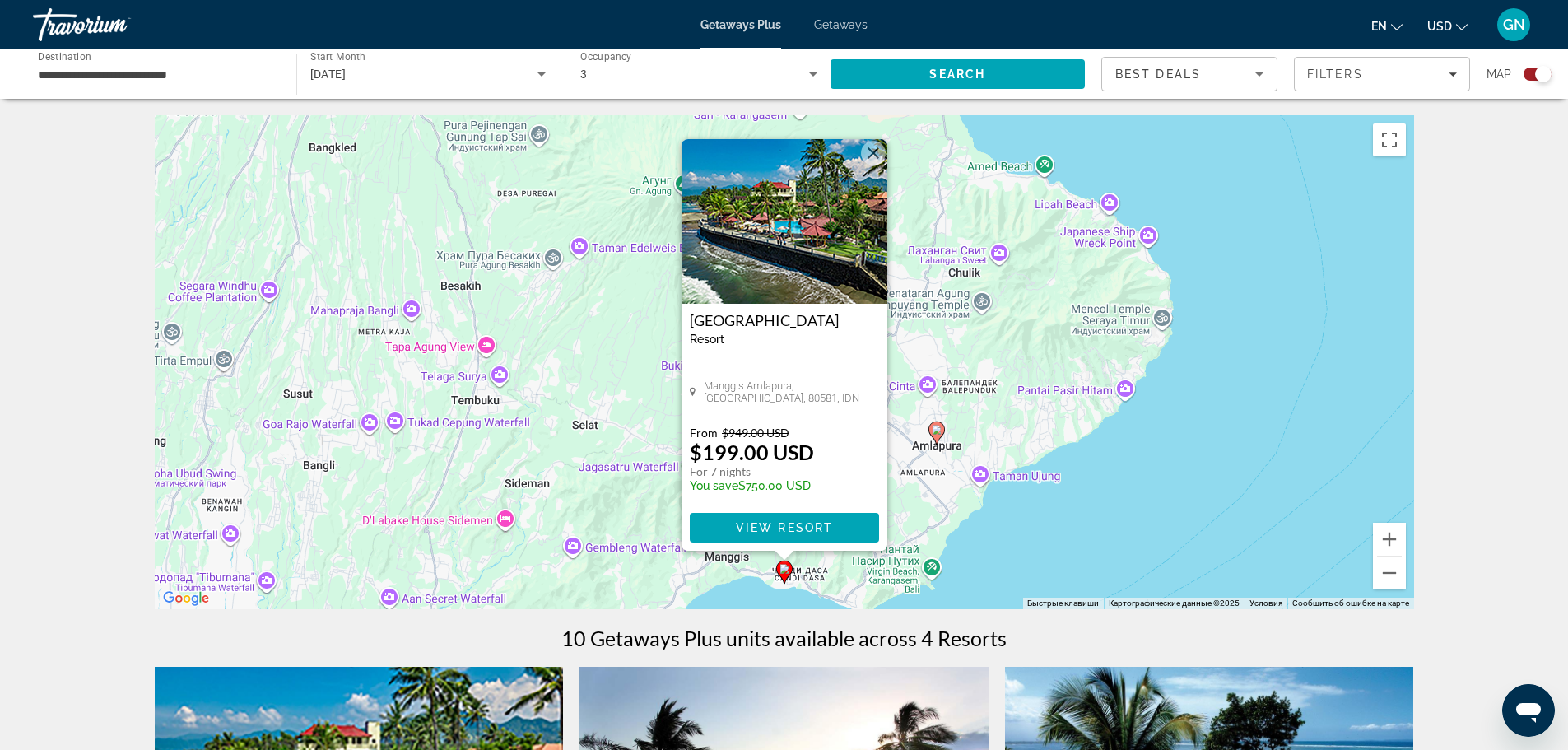
click at [872, 153] on button "Закрыть" at bounding box center [872, 153] width 24 height 24
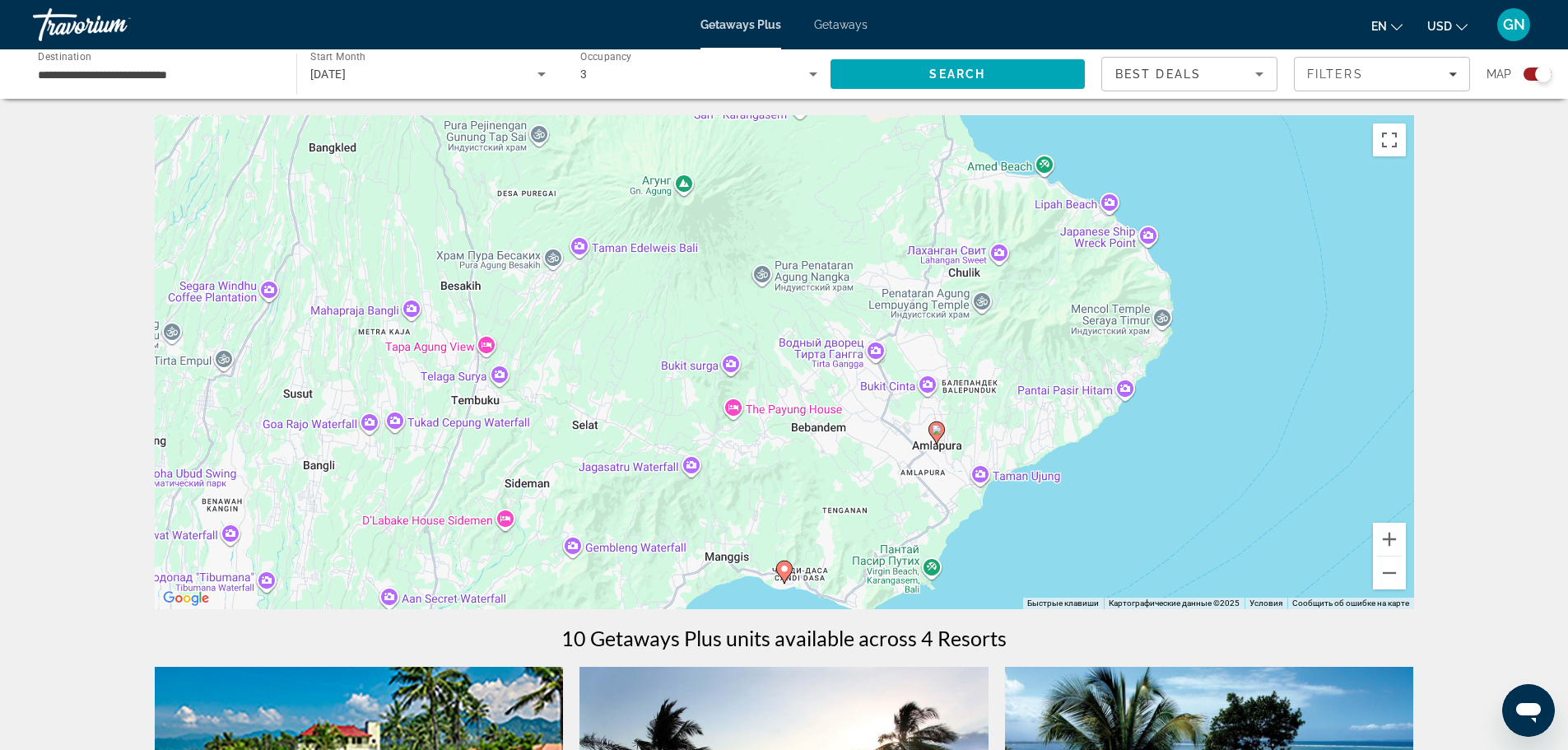
click at [942, 436] on gmp-advanced-marker "Main content" at bounding box center [936, 433] width 16 height 24
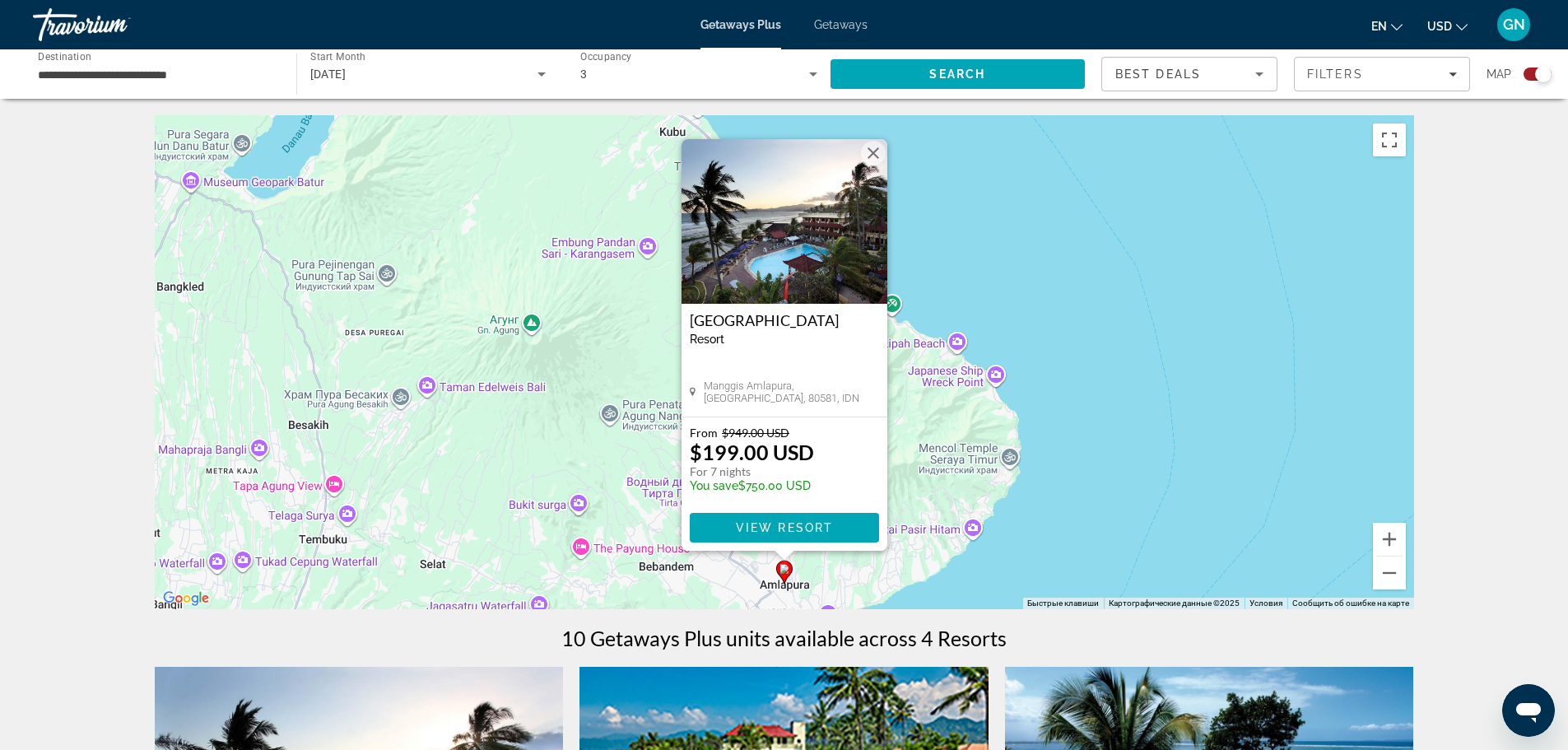
click at [867, 150] on button "Закрыть" at bounding box center [872, 153] width 24 height 24
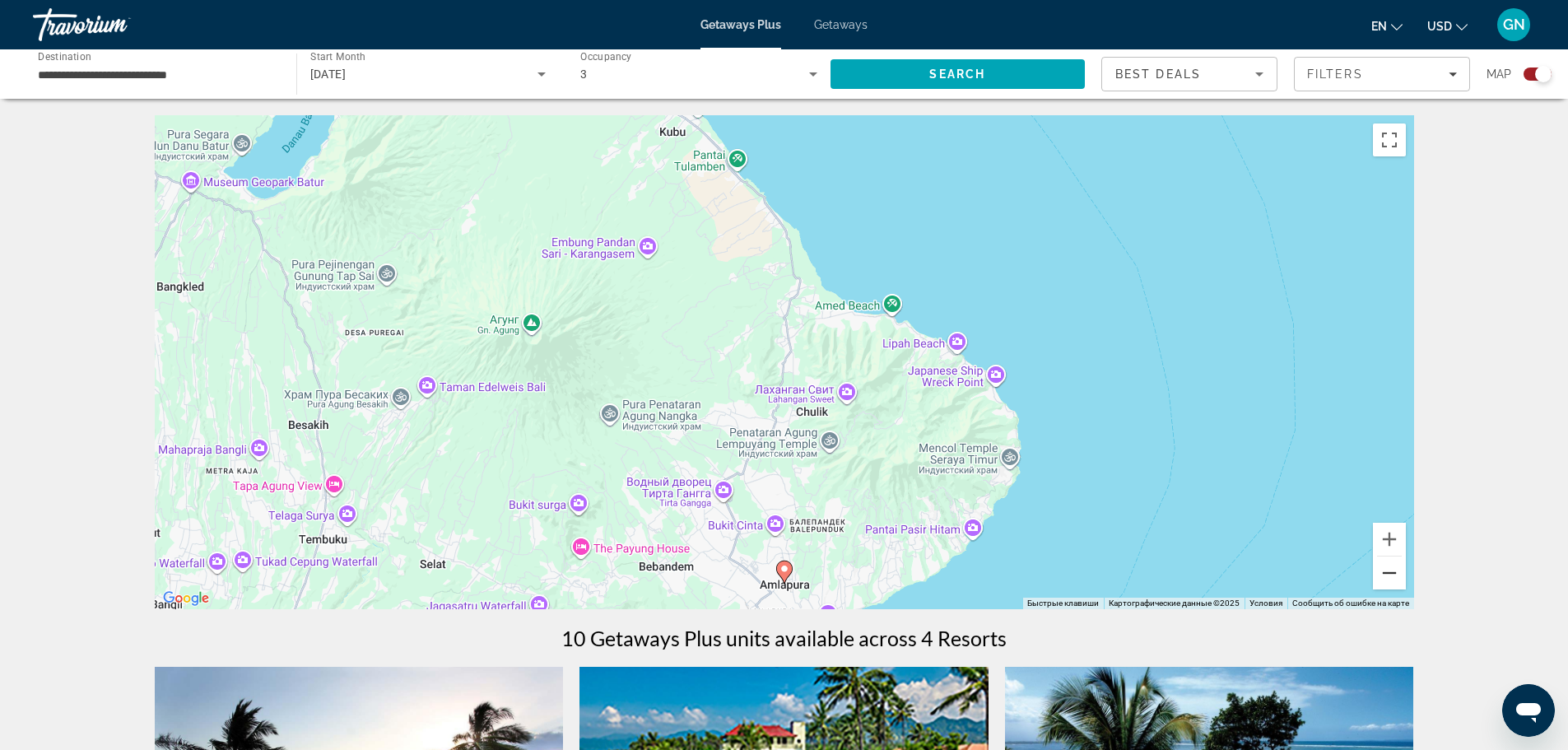
click at [1395, 576] on button "Уменьшить" at bounding box center [1389, 573] width 33 height 33
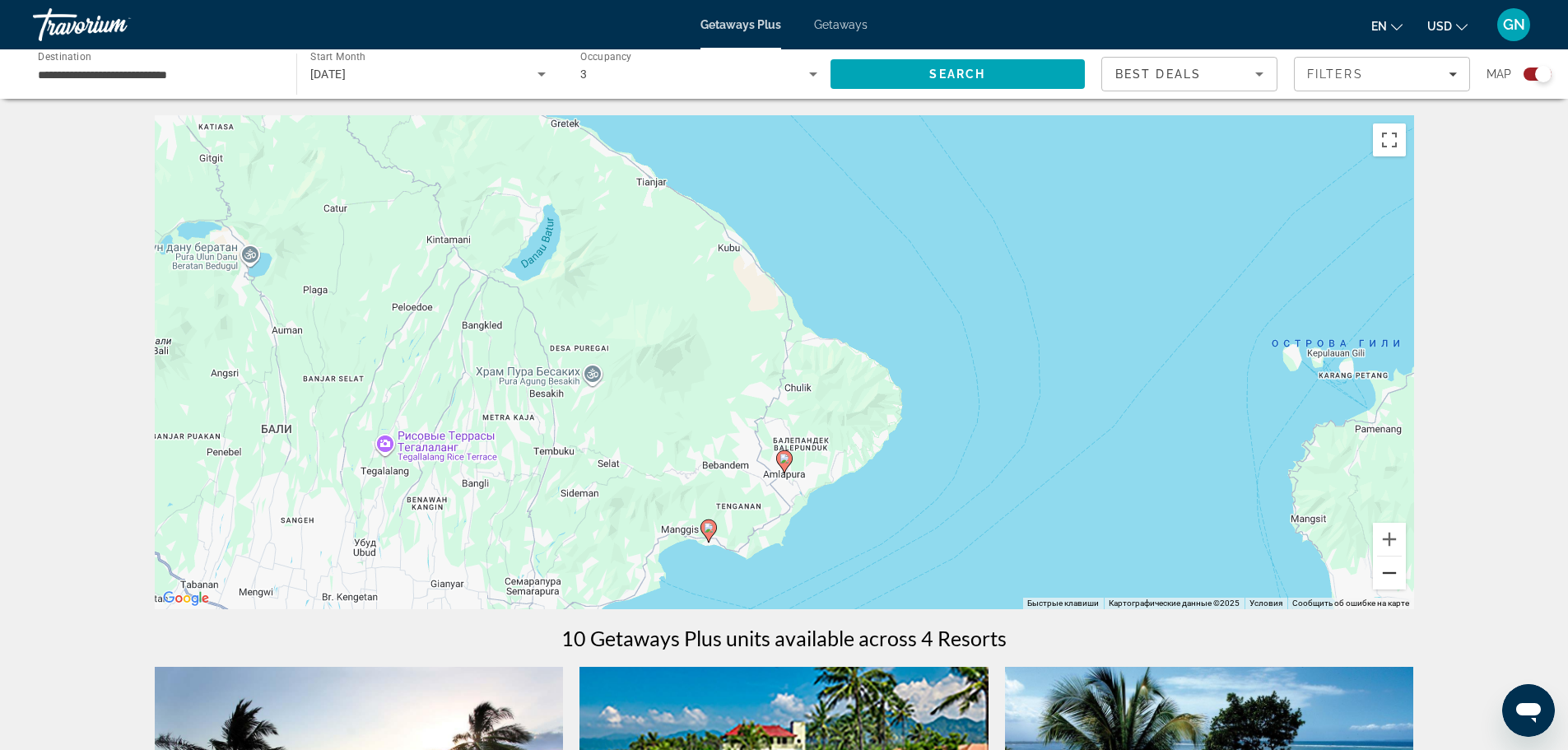
click at [1395, 576] on button "Уменьшить" at bounding box center [1389, 573] width 33 height 33
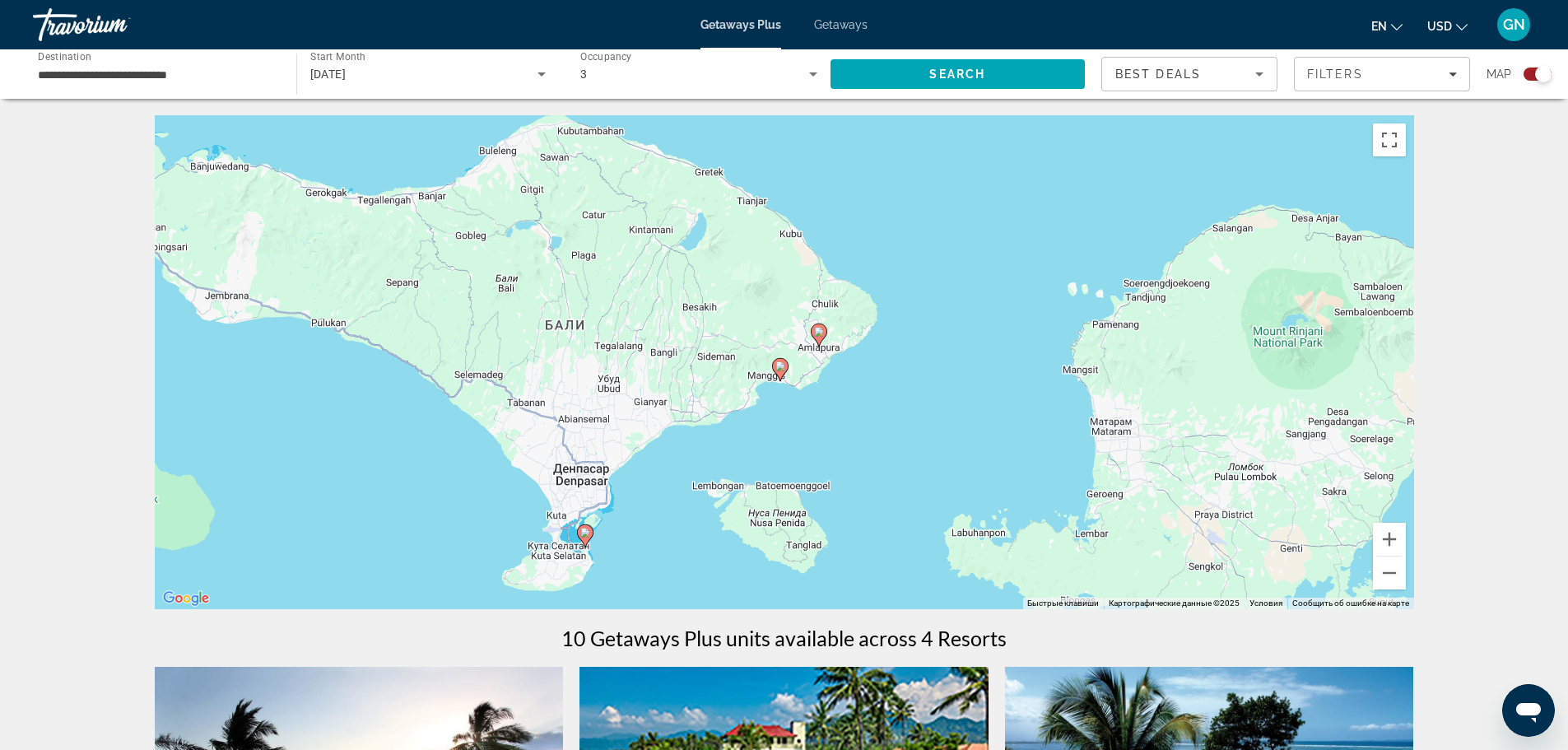
drag, startPoint x: 897, startPoint y: 510, endPoint x: 949, endPoint y: 408, distance: 114.5
click at [949, 408] on div "Чтобы активировать перетаскивание с помощью клавиатуры, нажмите Alt + Ввод. Пос…" at bounding box center [784, 362] width 1259 height 494
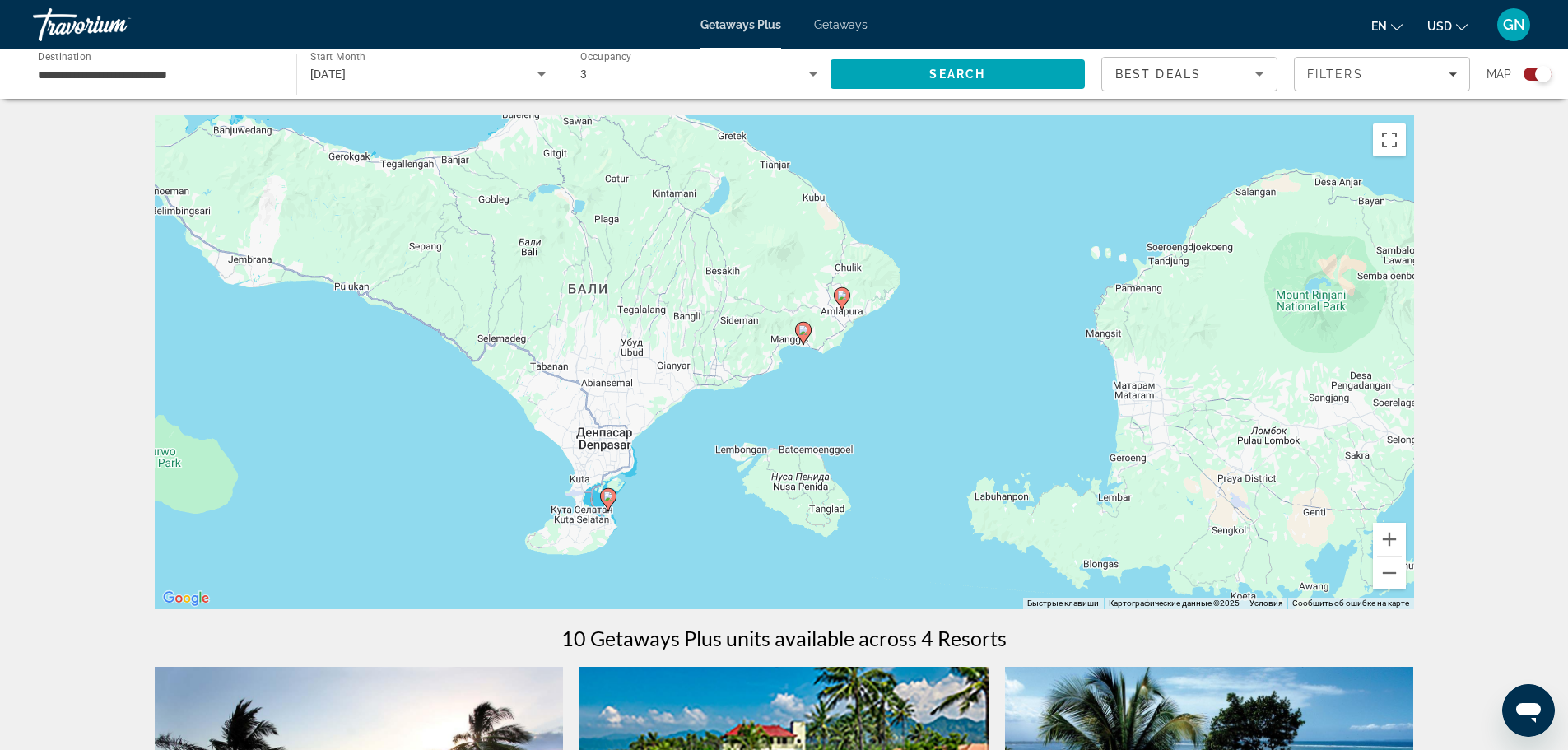
click at [610, 501] on icon "Main content" at bounding box center [607, 500] width 14 height 22
click at [607, 497] on image "Main content" at bounding box center [608, 496] width 10 height 10
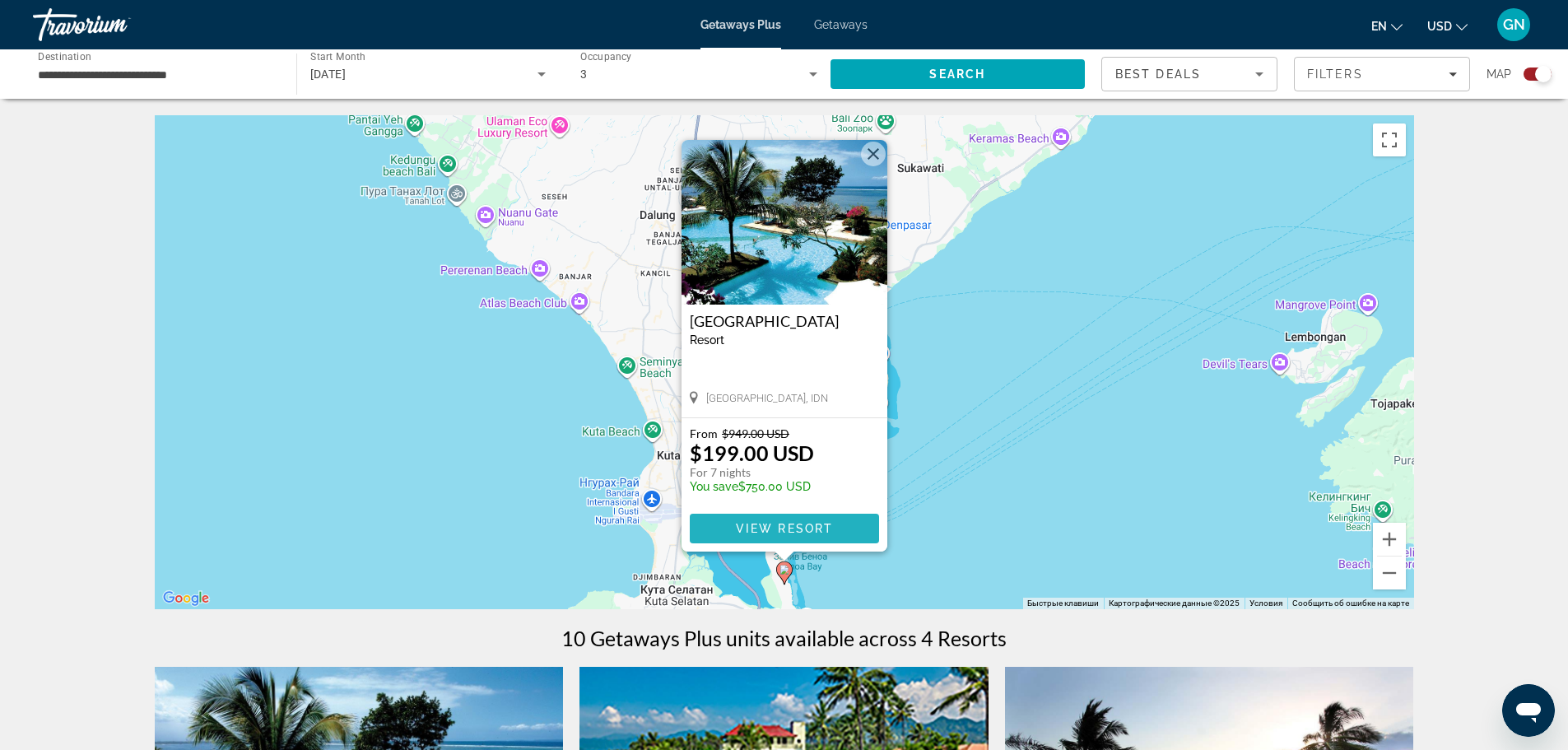
click at [793, 529] on span "View Resort" at bounding box center [783, 528] width 97 height 13
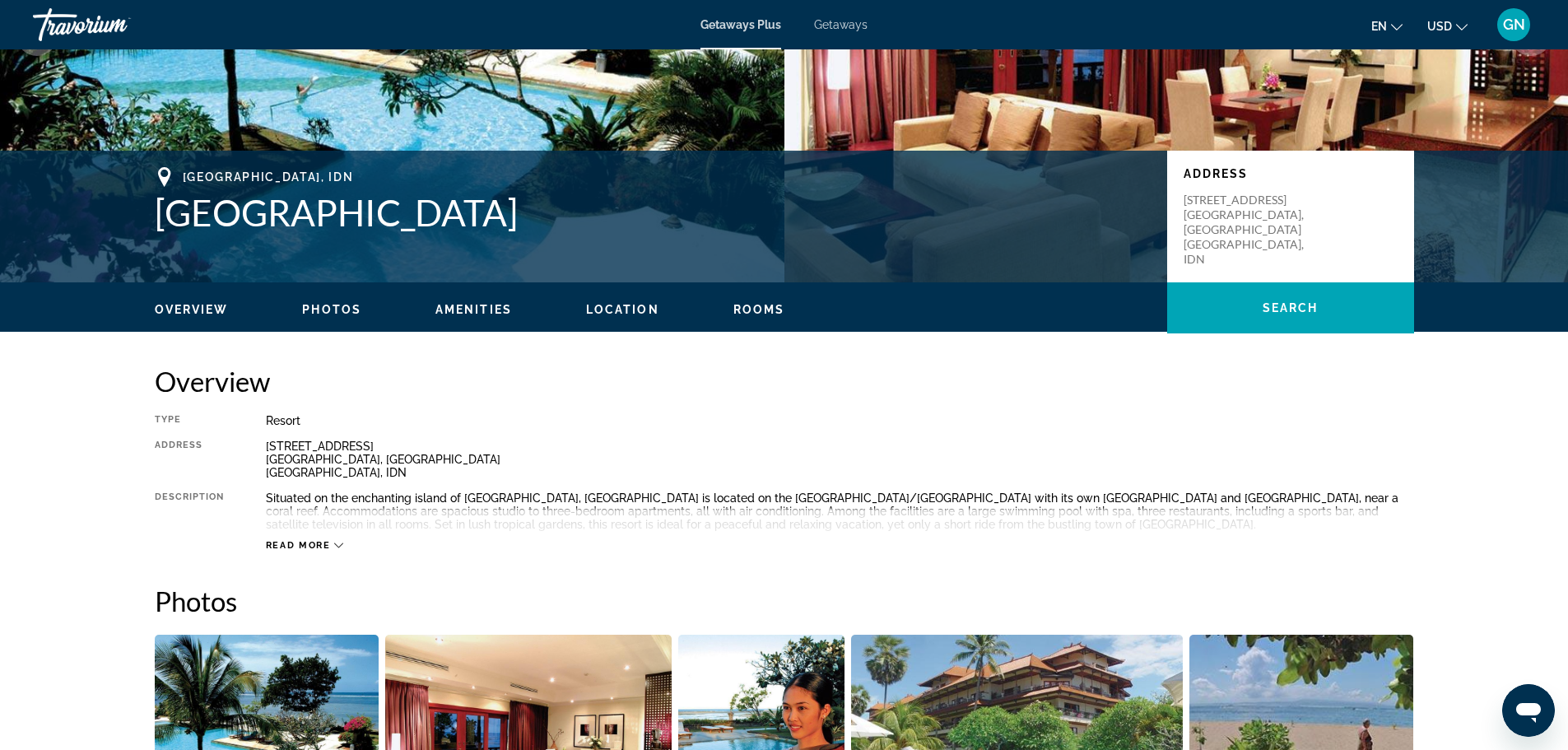
scroll to position [247, 0]
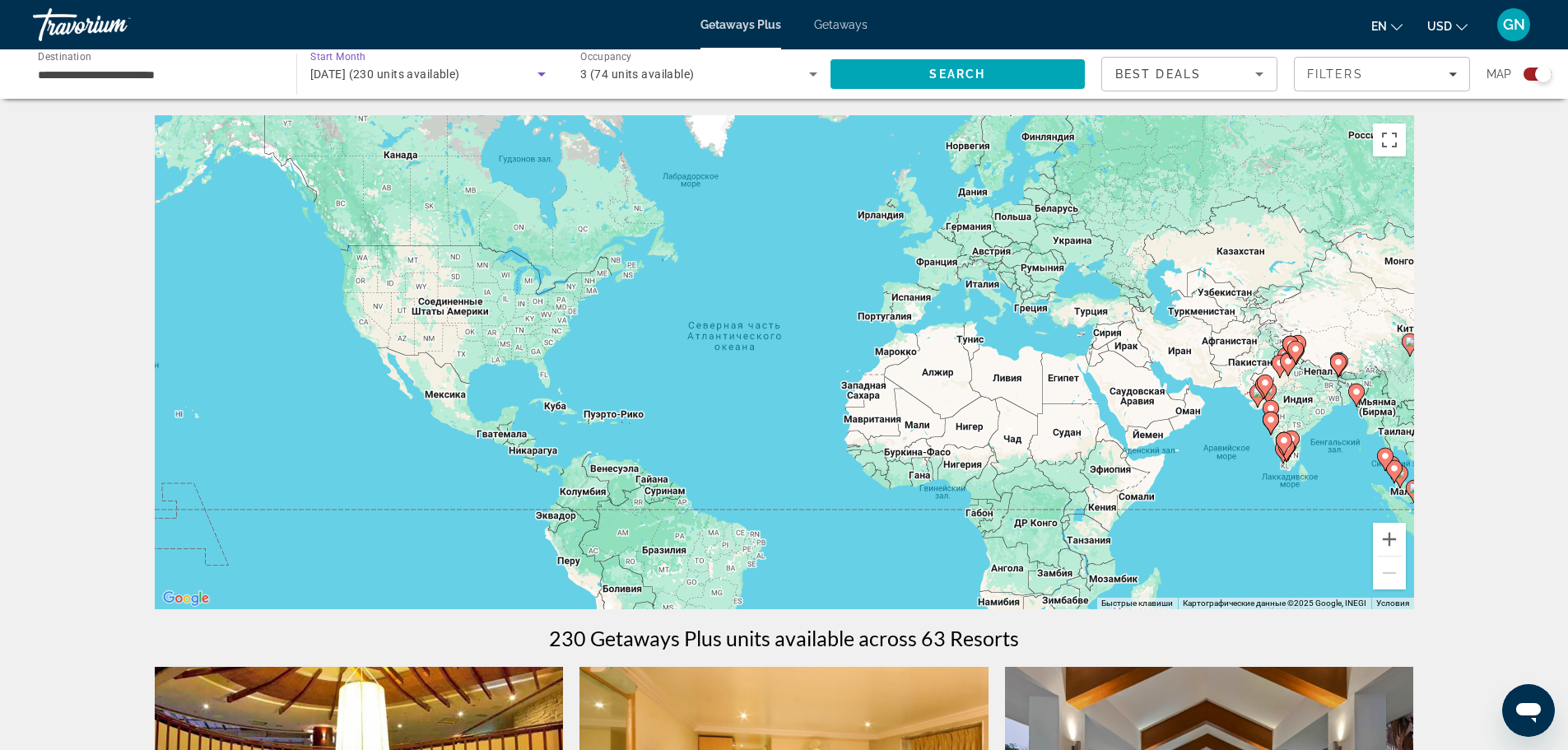
click at [404, 70] on span "[DATE] (230 units available)" at bounding box center [385, 74] width 150 height 13
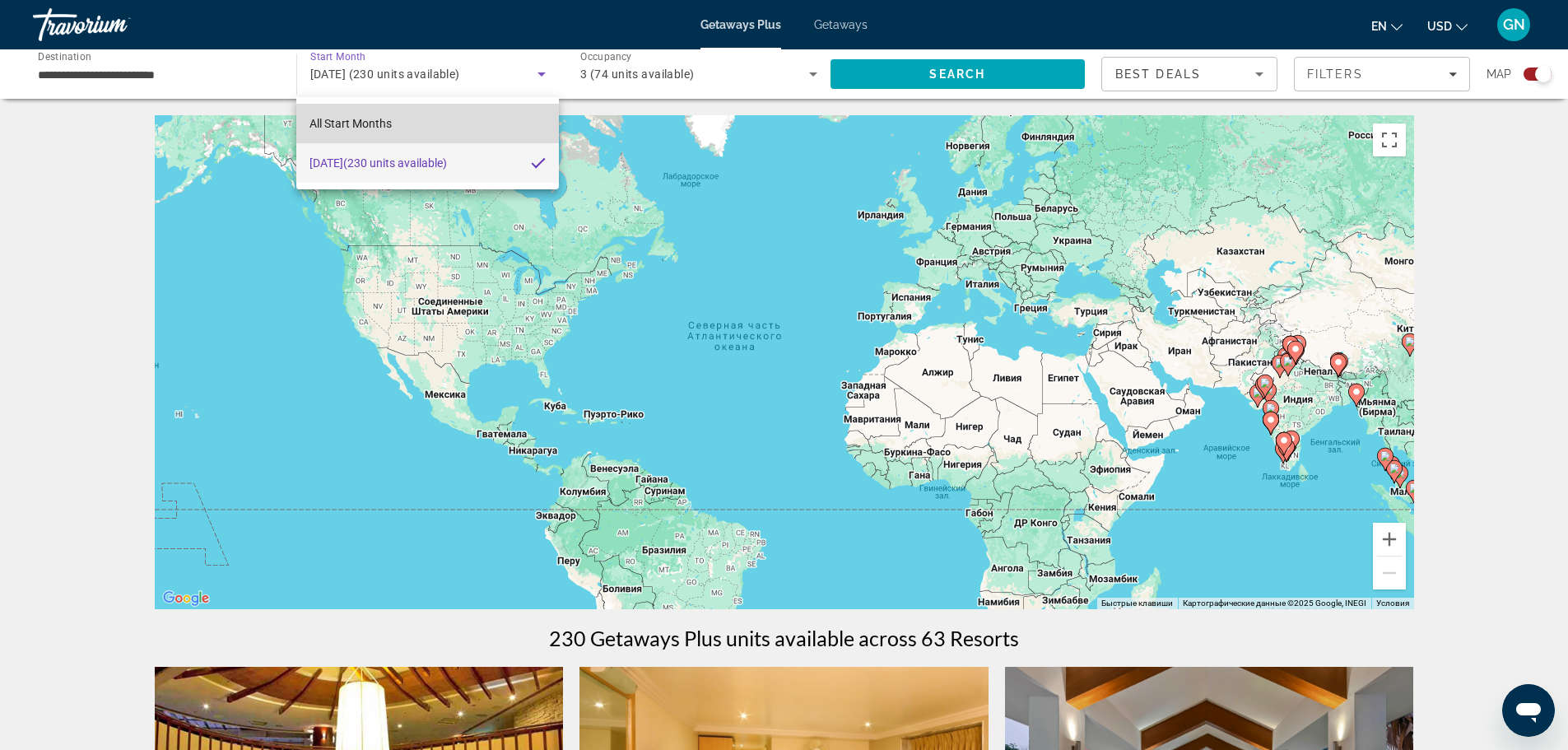
click at [384, 112] on mat-option "All Start Months" at bounding box center [426, 123] width 262 height 40
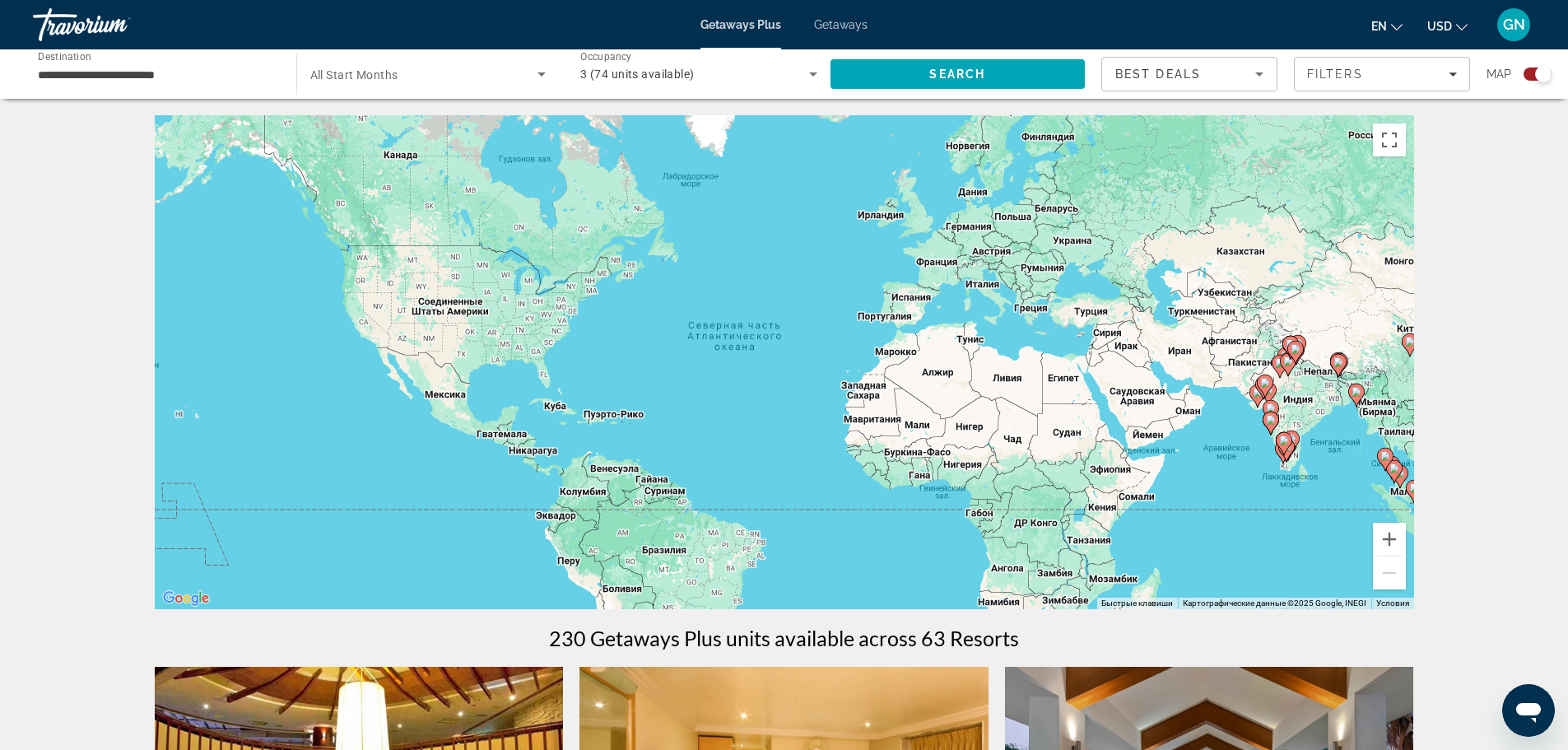
click at [395, 81] on span "All Start Months" at bounding box center [354, 75] width 88 height 13
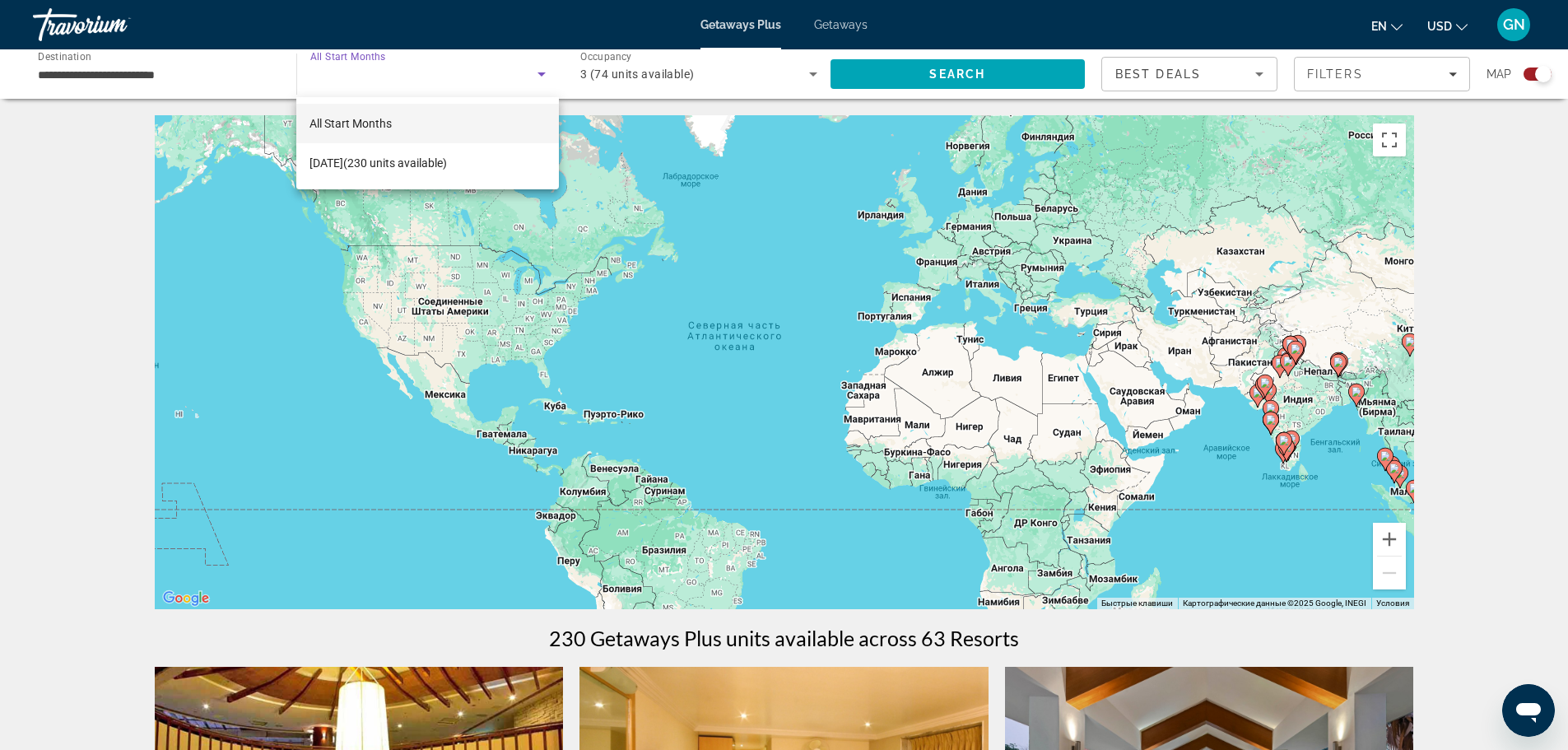
click at [808, 370] on div at bounding box center [784, 375] width 1568 height 750
